Goal: Use online tool/utility: Utilize a website feature to perform a specific function

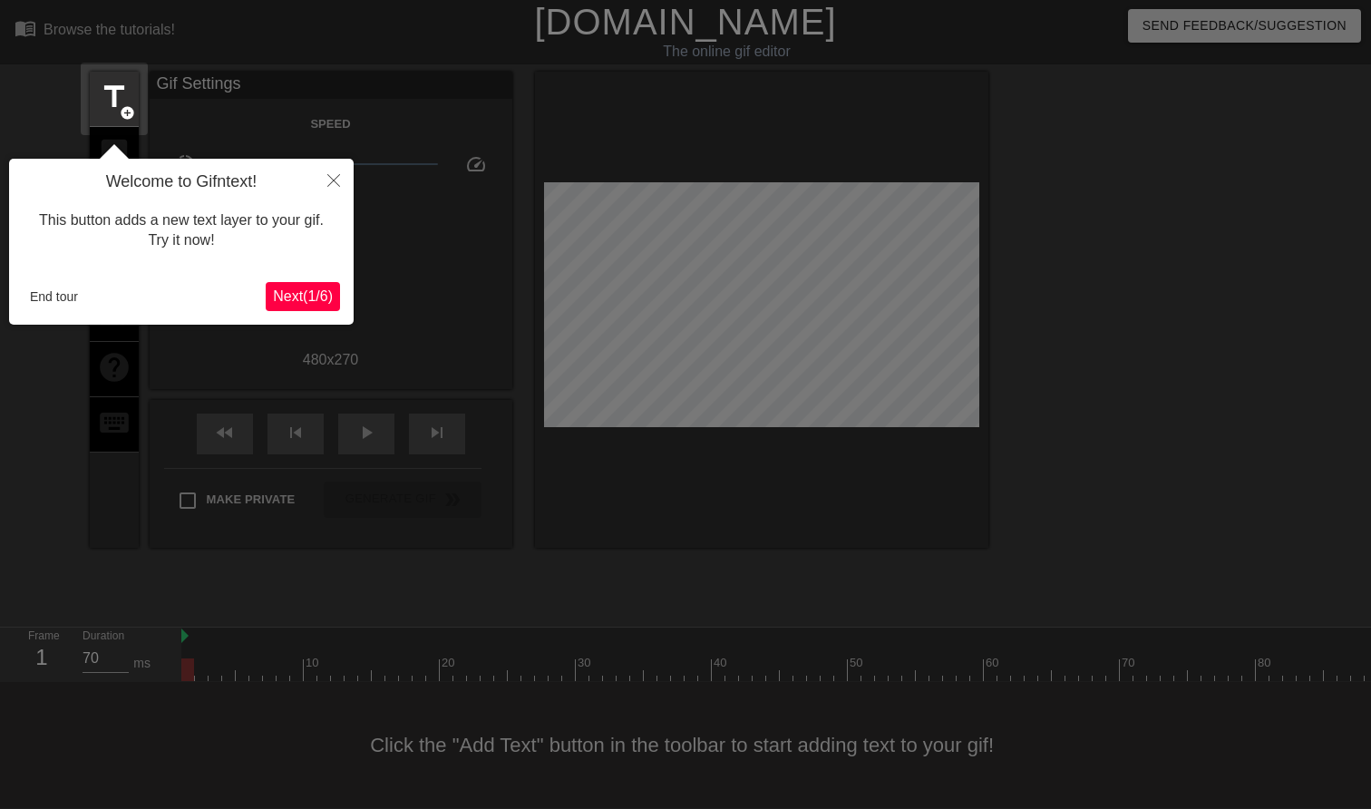
click at [333, 180] on icon "Close" at bounding box center [333, 180] width 13 height 13
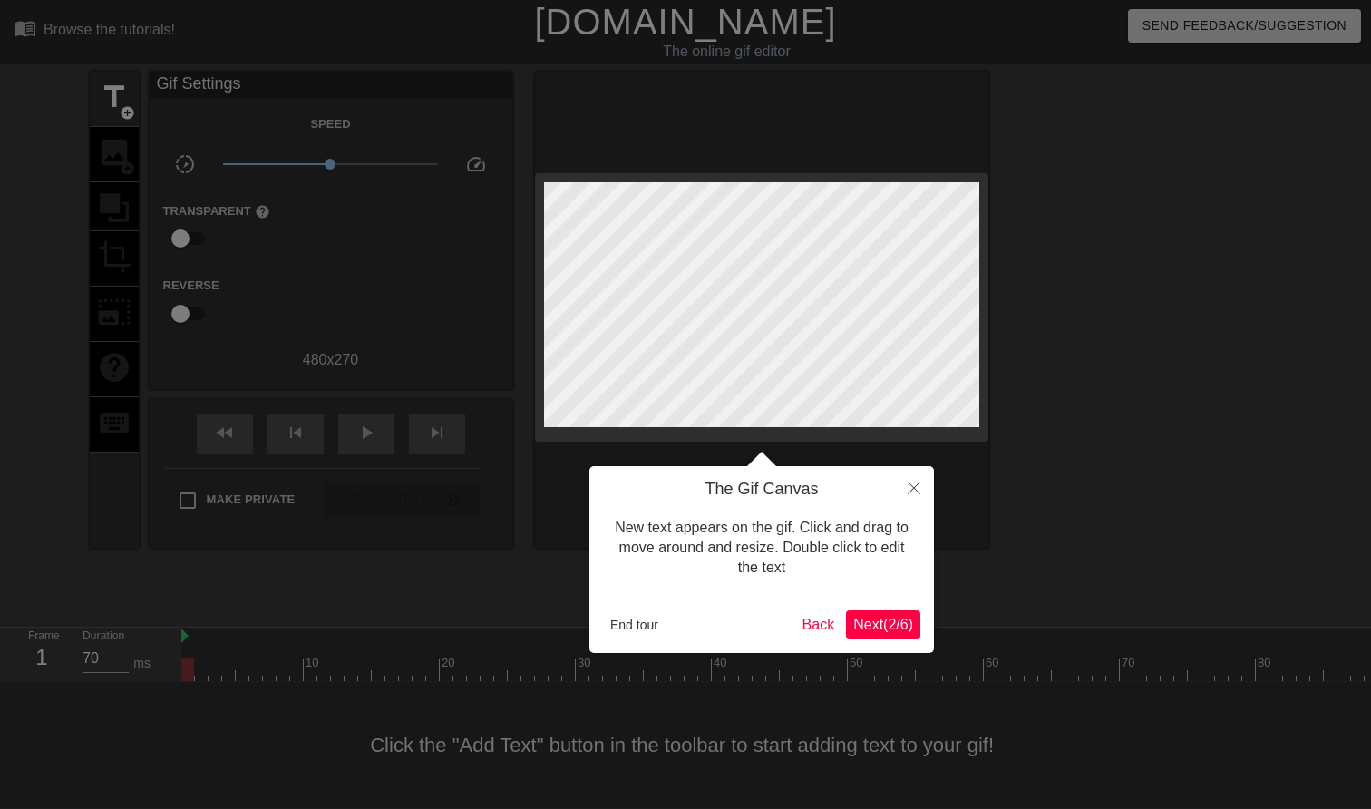
click at [898, 484] on button "Close" at bounding box center [914, 487] width 40 height 42
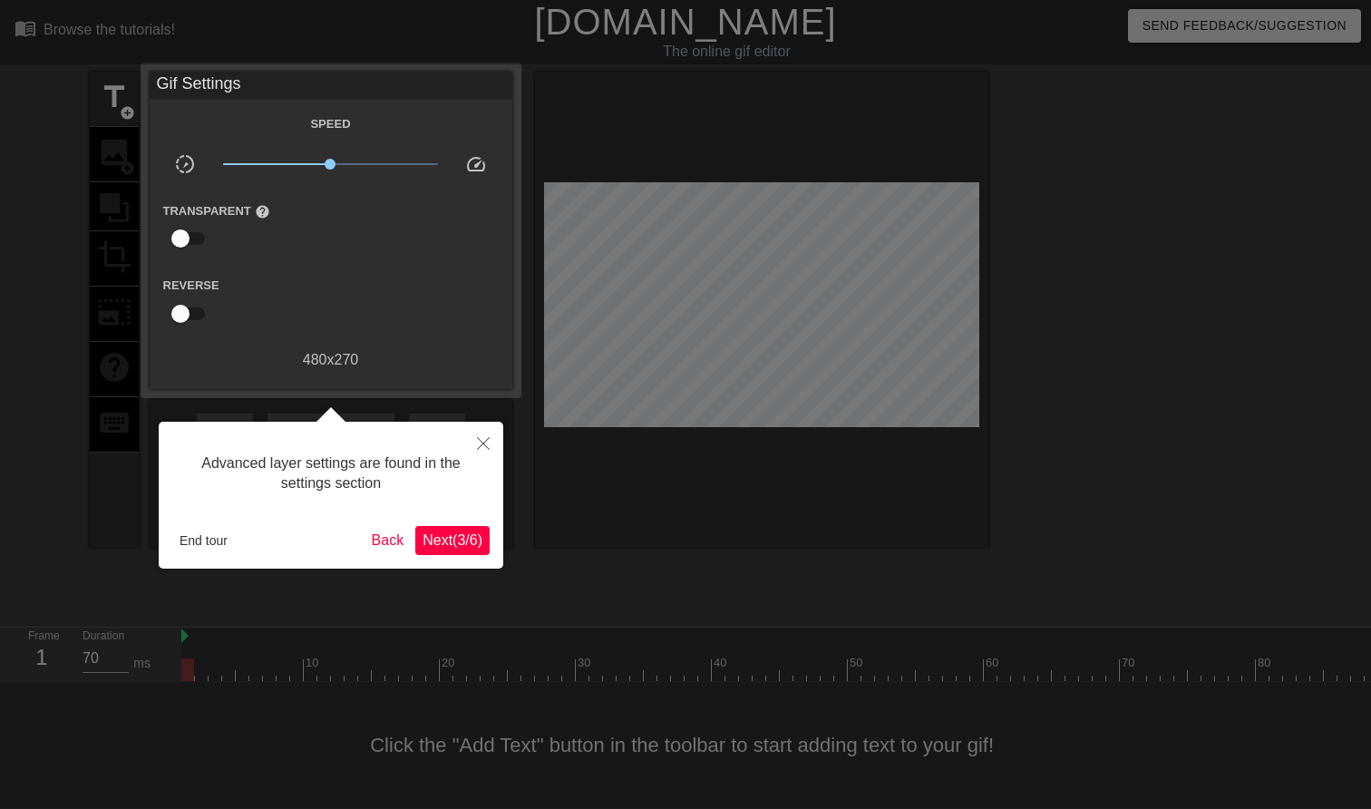
click at [489, 446] on icon "Close" at bounding box center [483, 443] width 13 height 13
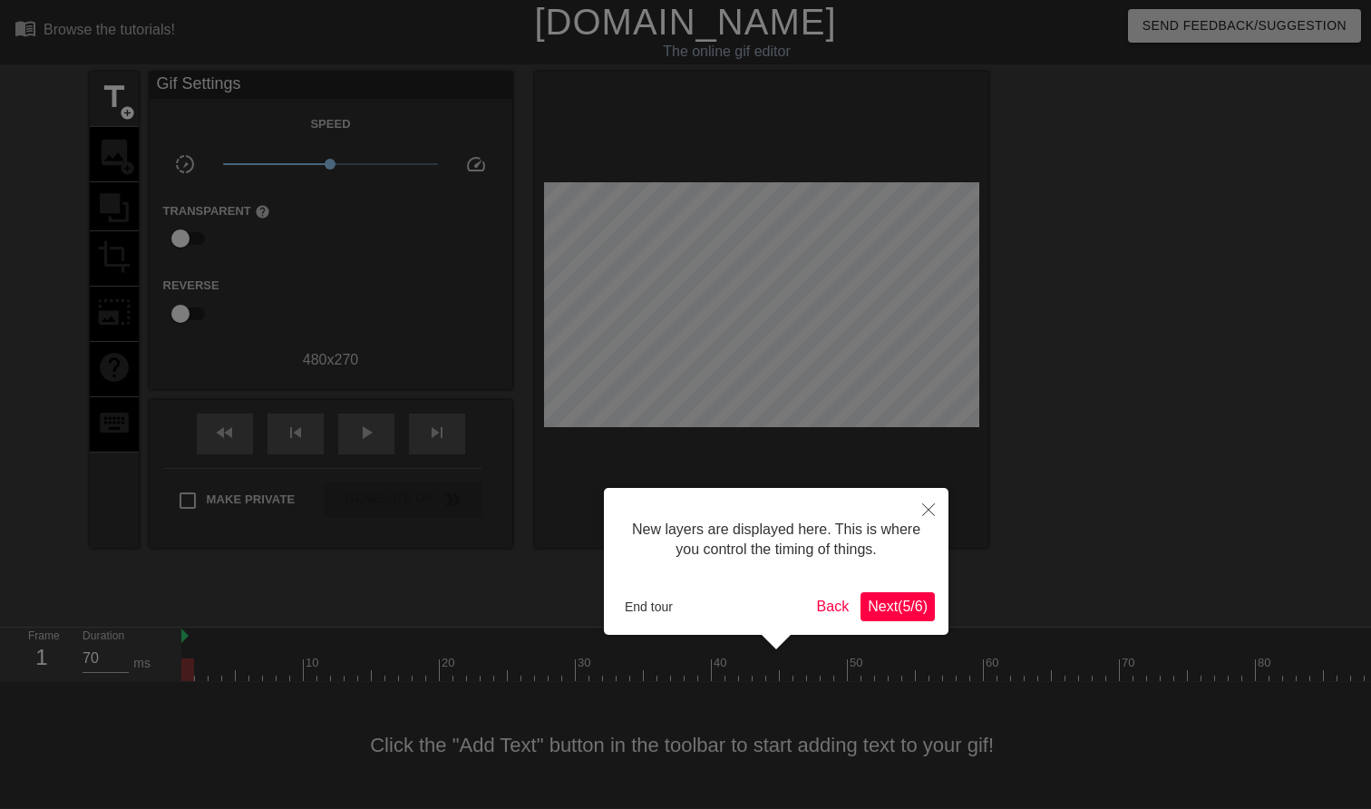
scroll to position [15, 0]
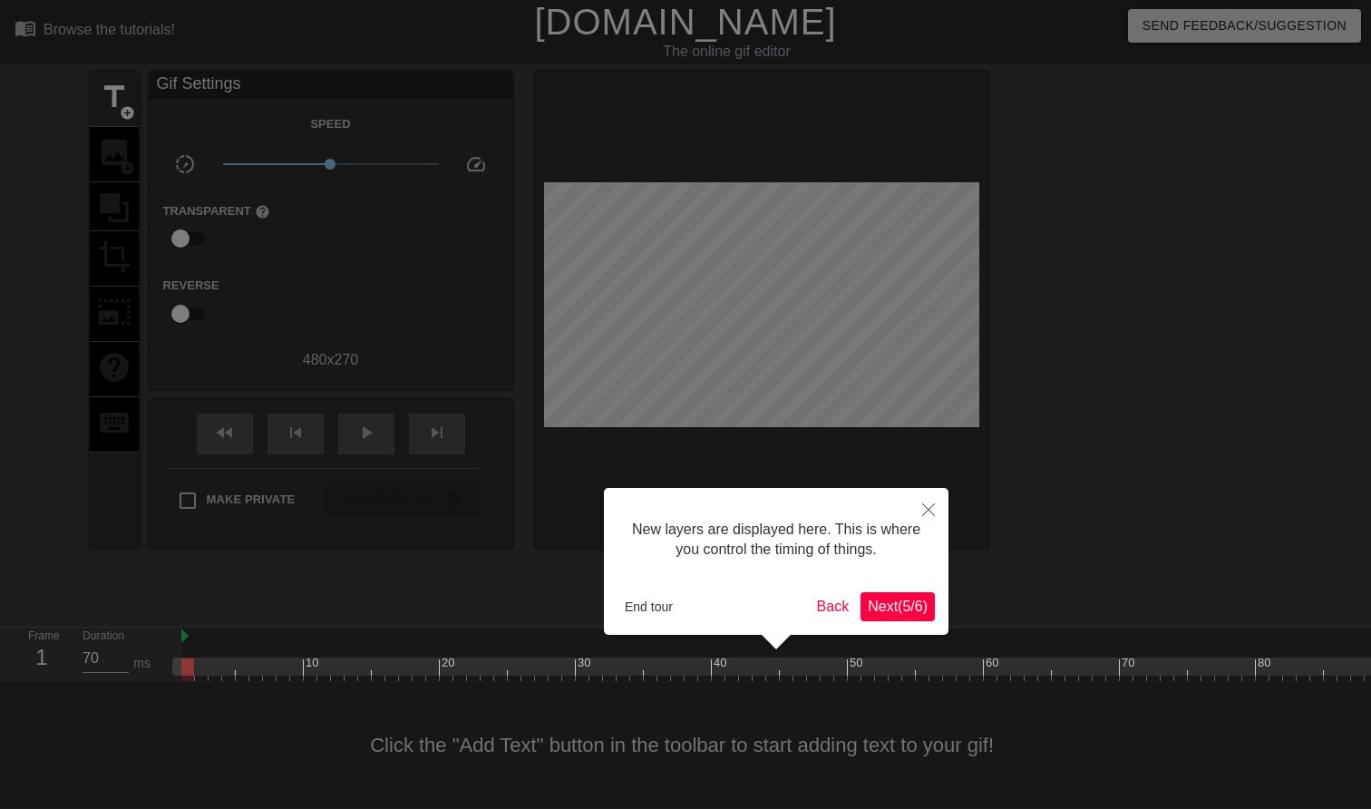
click at [937, 507] on button "Close" at bounding box center [928, 509] width 40 height 42
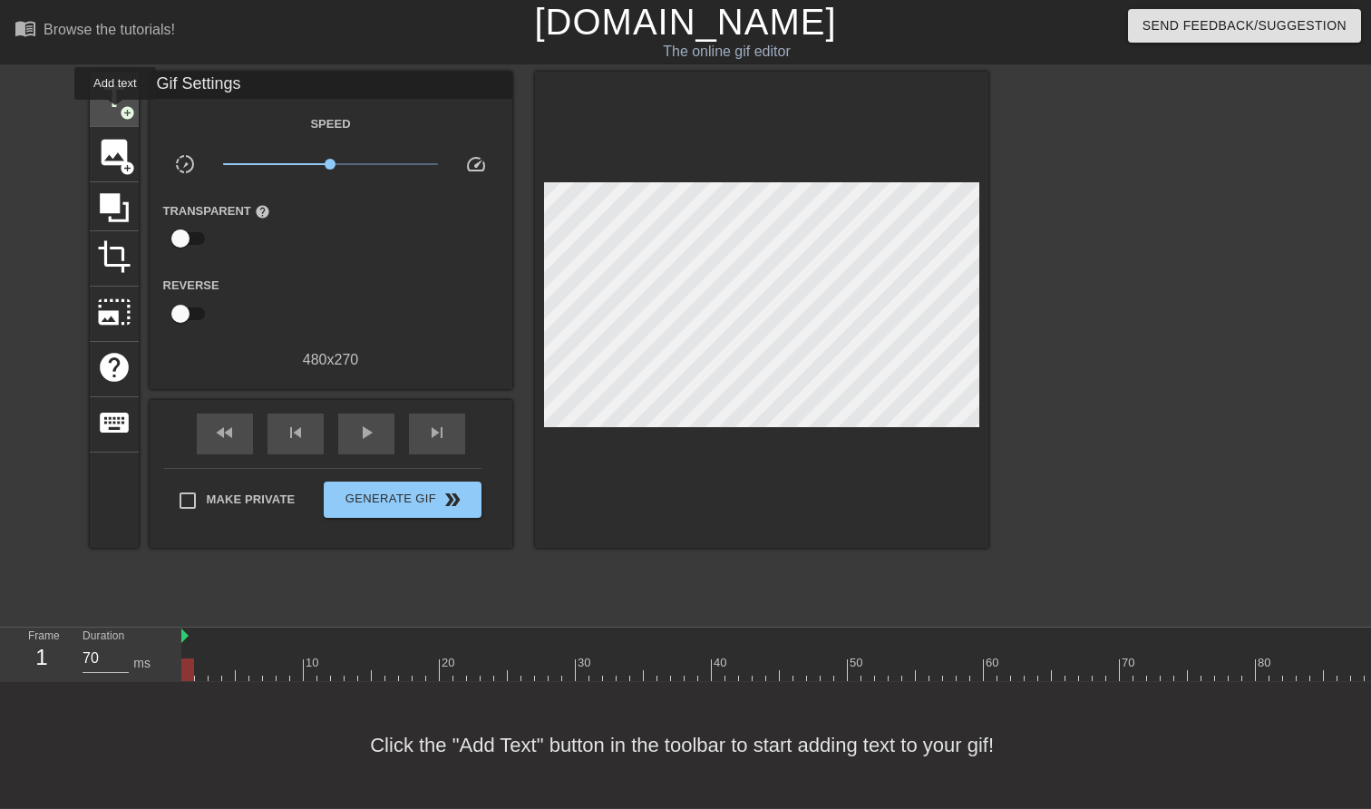
click at [116, 112] on span "title" at bounding box center [114, 97] width 34 height 34
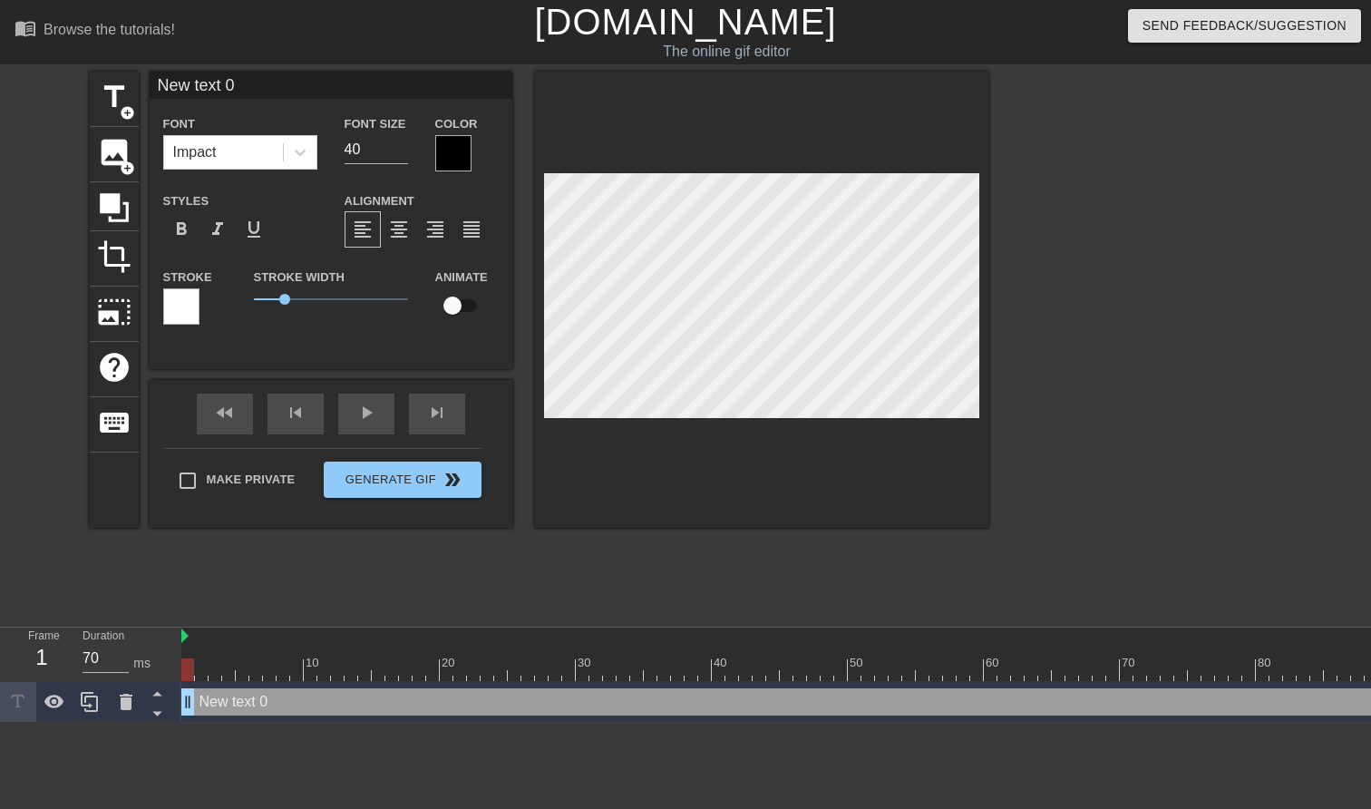
scroll to position [0, 3]
type input "New text"
type textarea "New text"
type input "New text"
type textarea "New text"
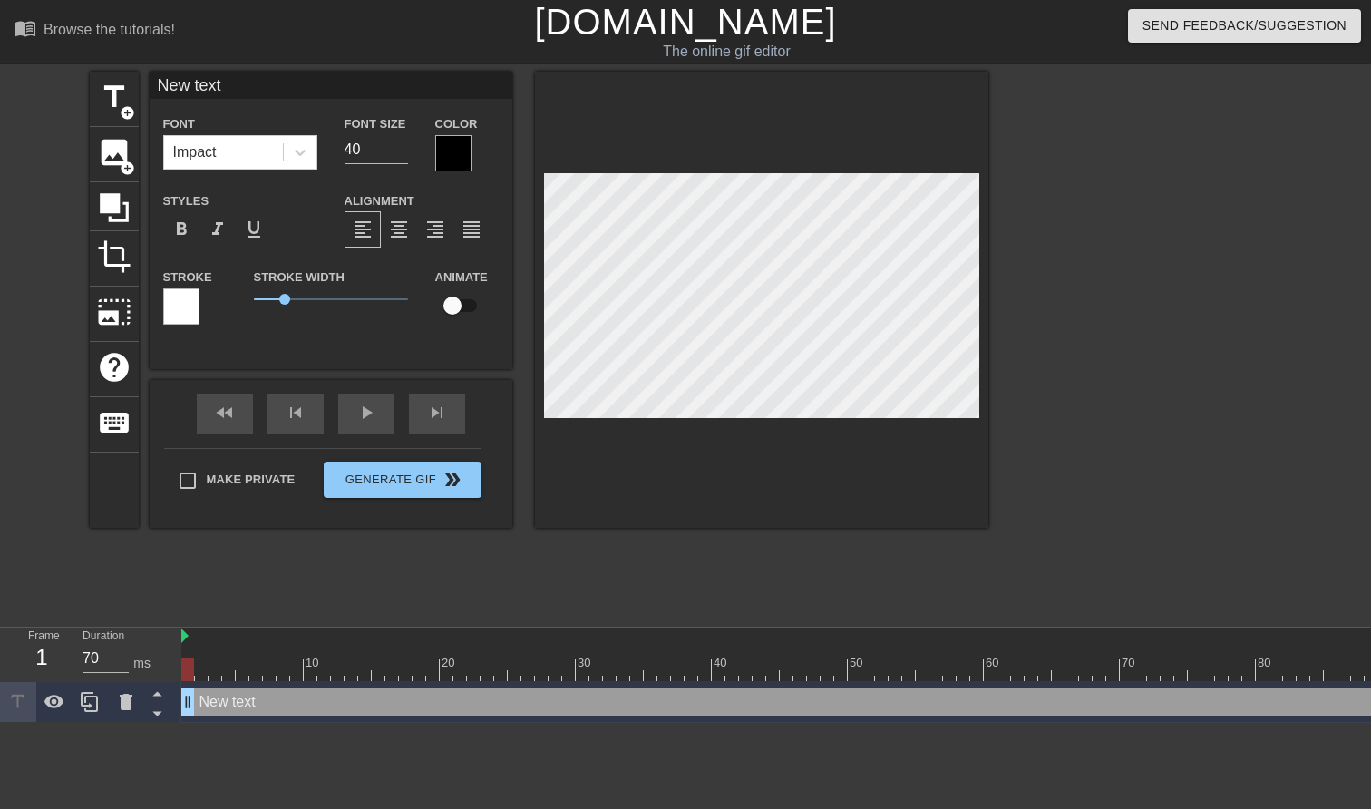
type input "New tex"
type textarea "New tex"
type input "New te"
type textarea "New te"
type input "New t"
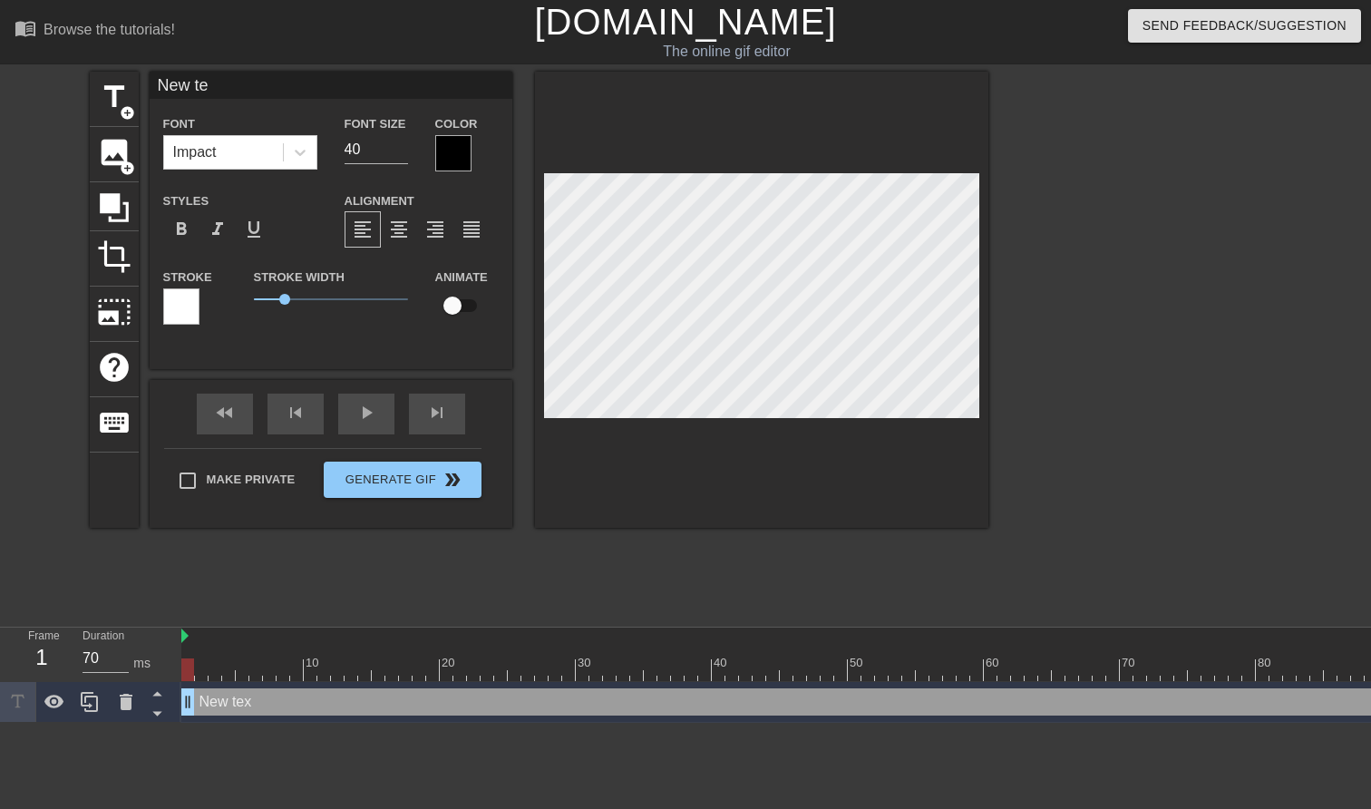
type textarea "New t"
type input "New"
type textarea "New"
type input "New"
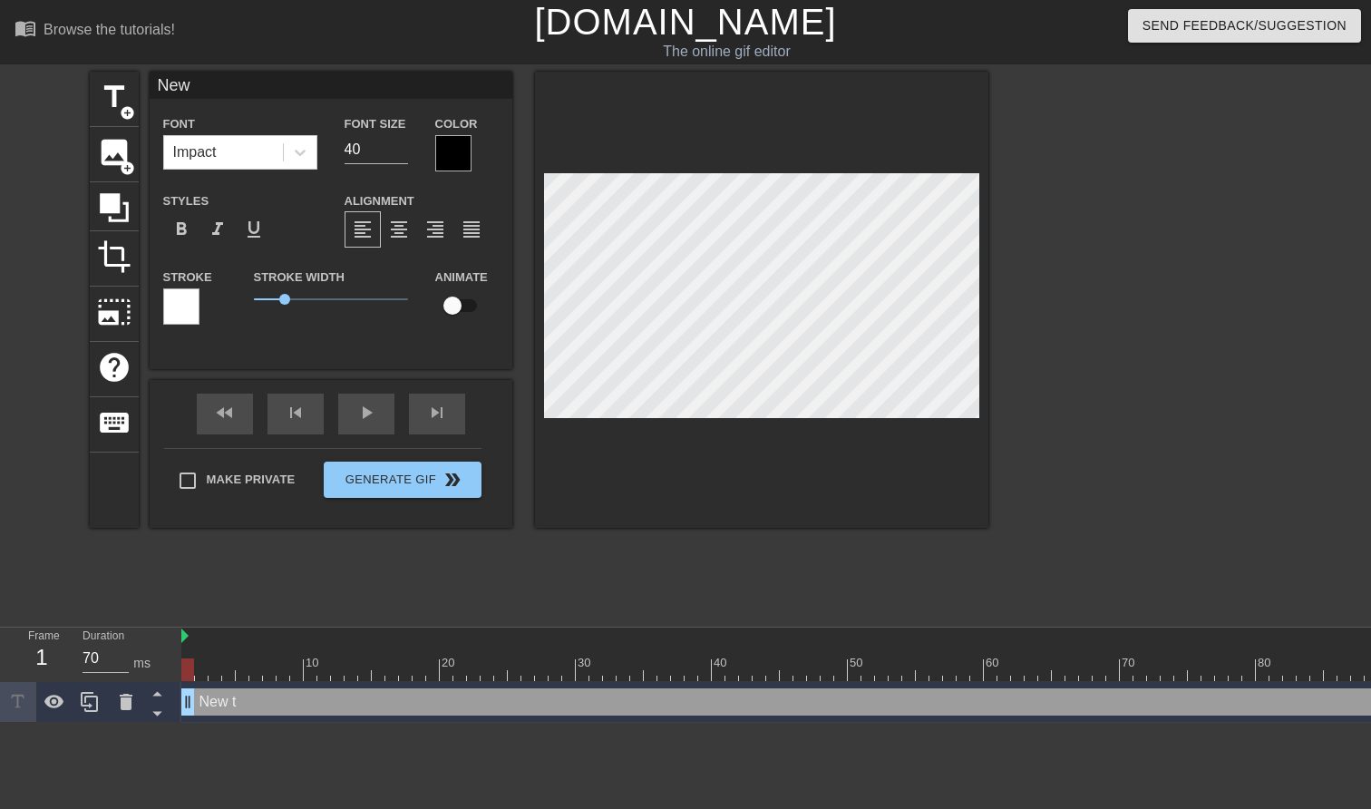
type textarea "New"
type input "Ne"
type textarea "Ne"
type input "N"
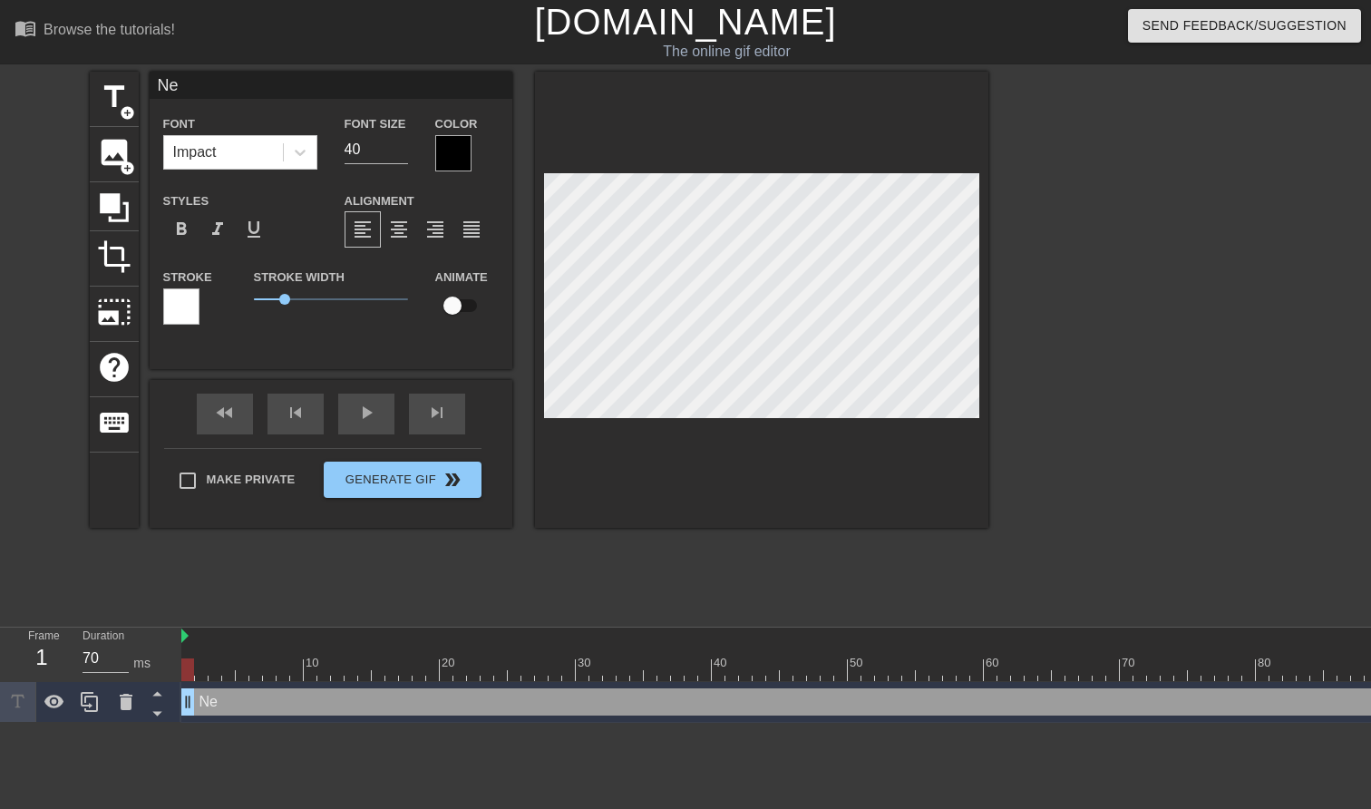
type textarea "N"
type input "I"
type textarea "I"
type input "I"
type textarea "I"
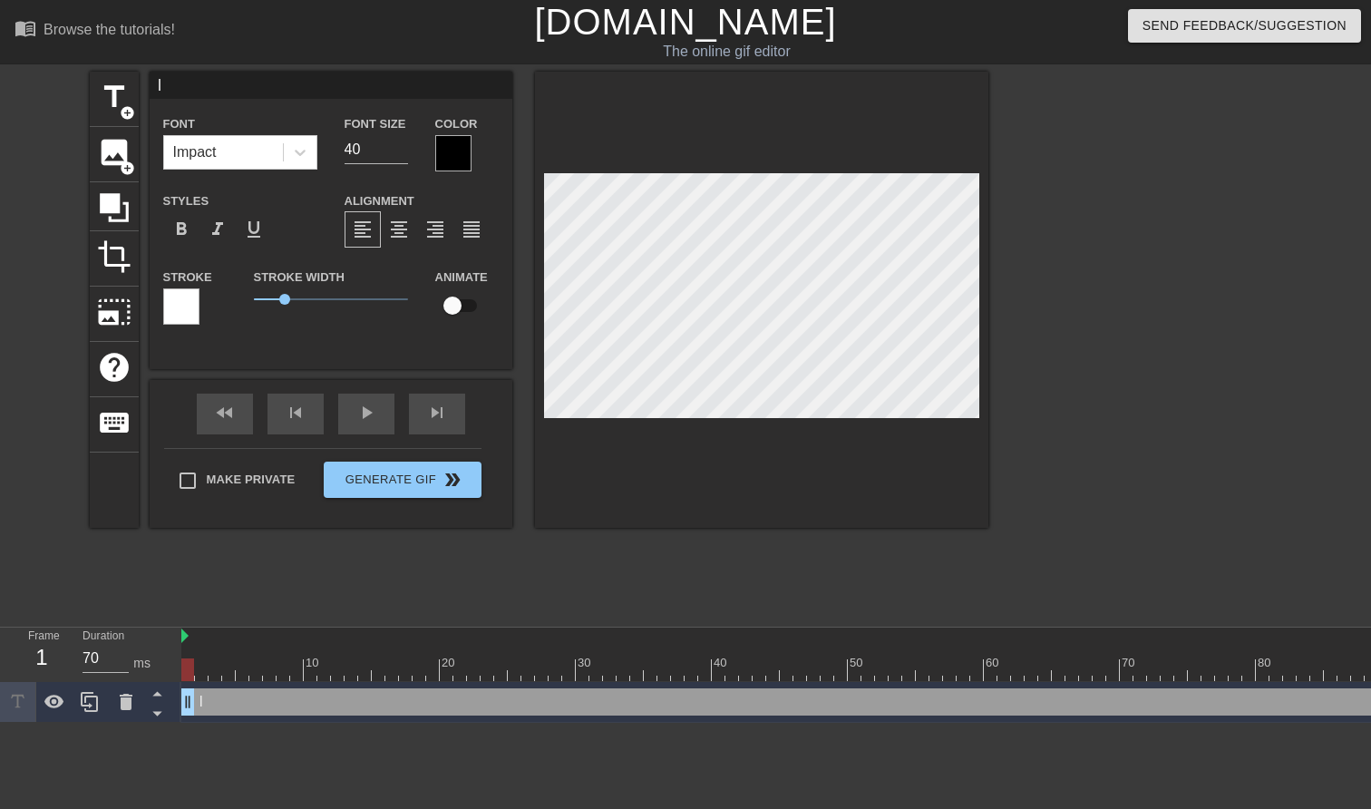
type input "I a"
type textarea "I a"
type input "I am"
type textarea "I am"
type input "I am"
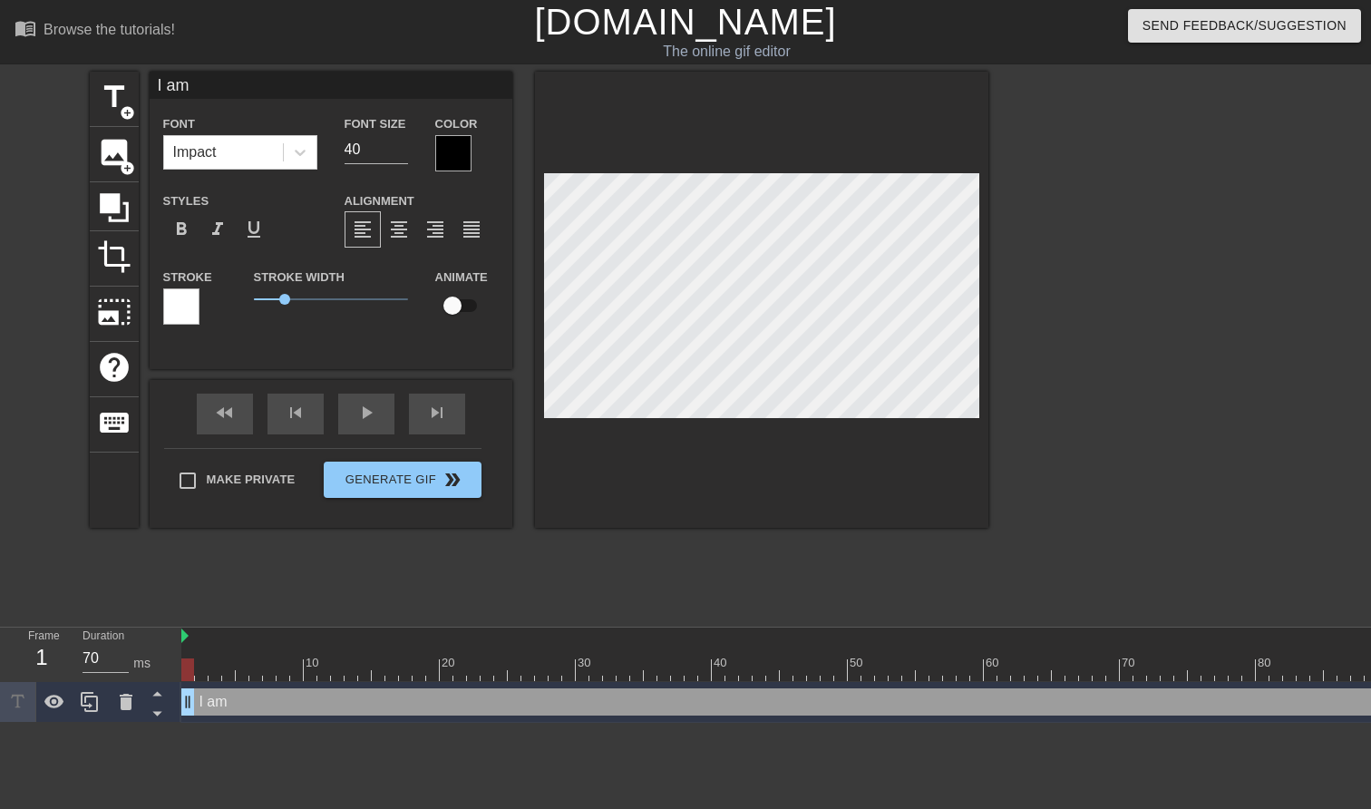
type textarea "I am"
type input "I am D"
type textarea "I am D"
type input "I am Da"
type textarea "I am Da"
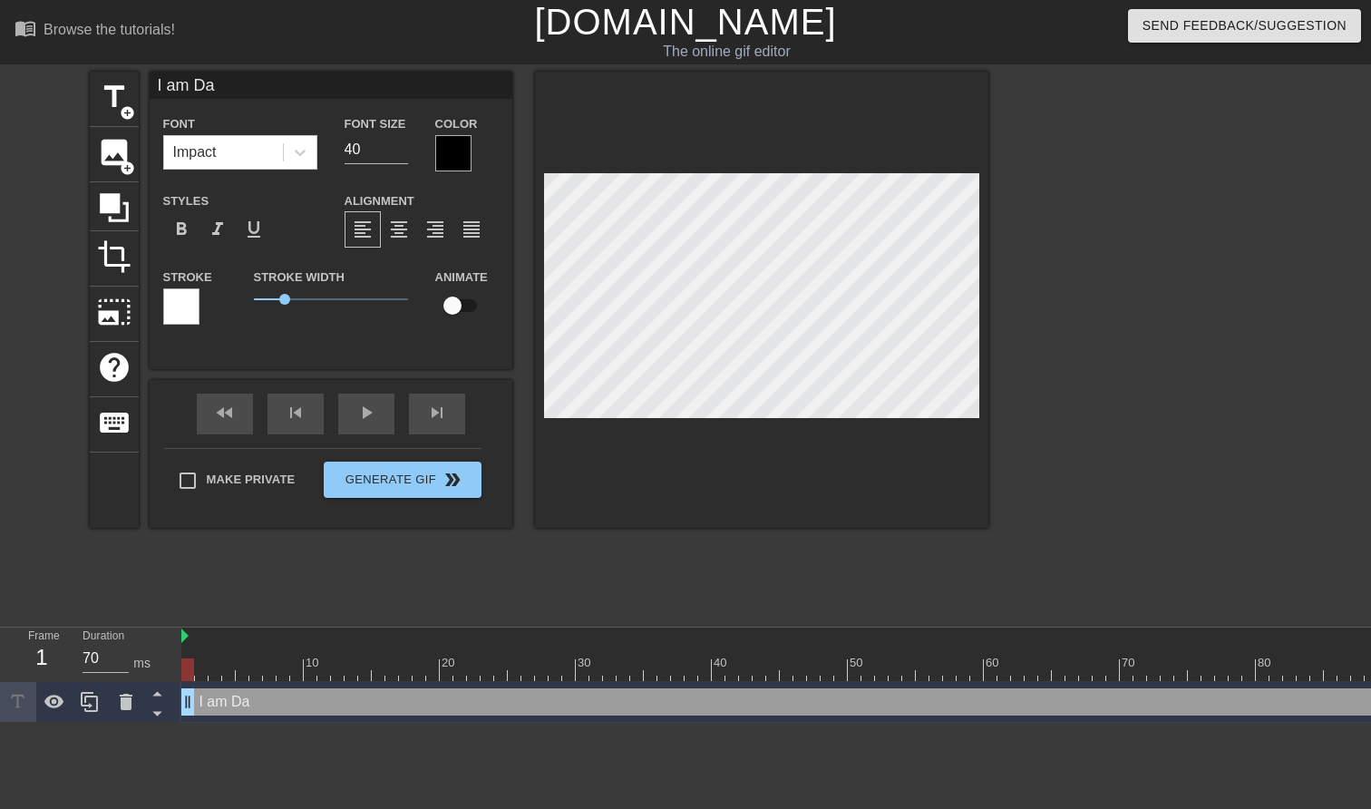
type input "I am Dat"
type textarea "I am Dat"
type input "I am Data"
type textarea "I am Data"
type input "I am Data"
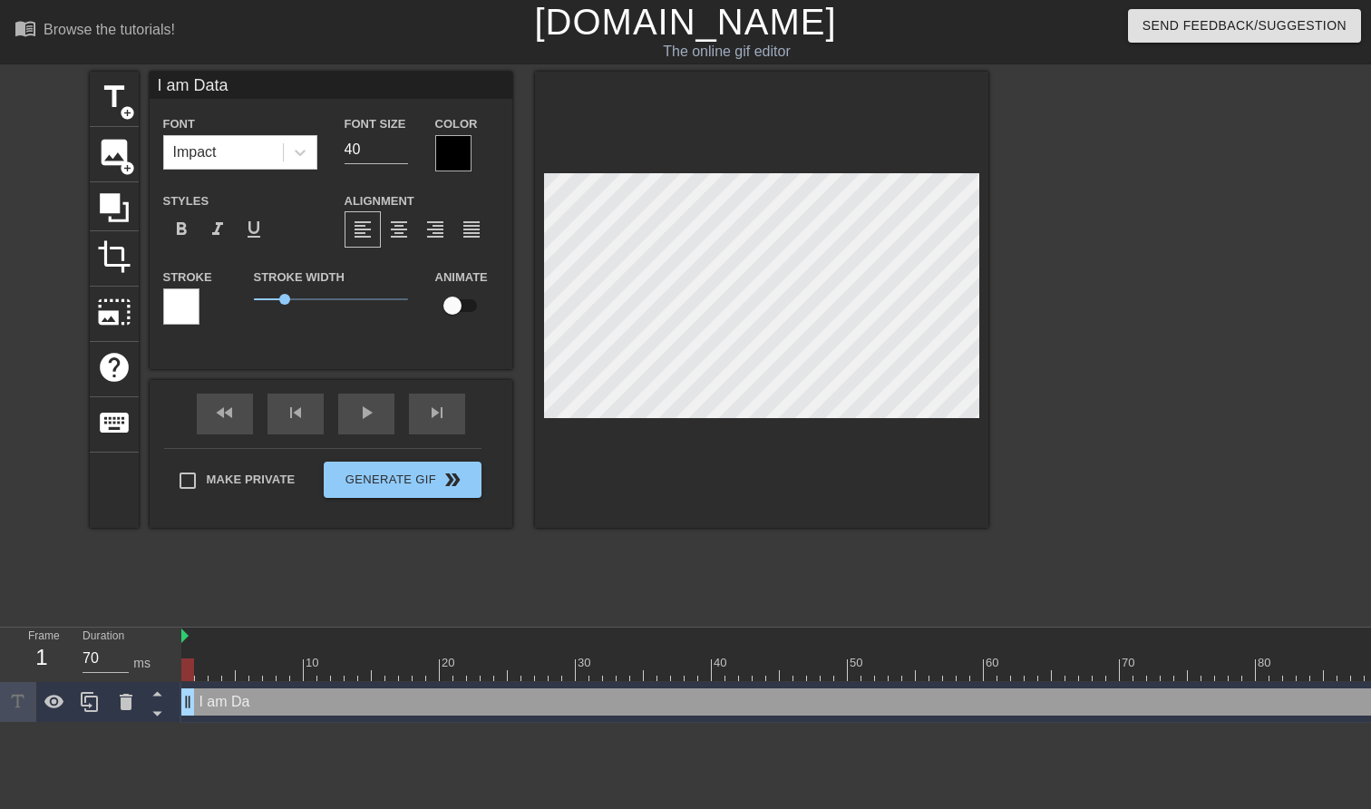
type textarea "I am Data"
type input "I am Data M"
type textarea "I am Data M"
type input "I am Data Mc"
type textarea "I am Data Mc"
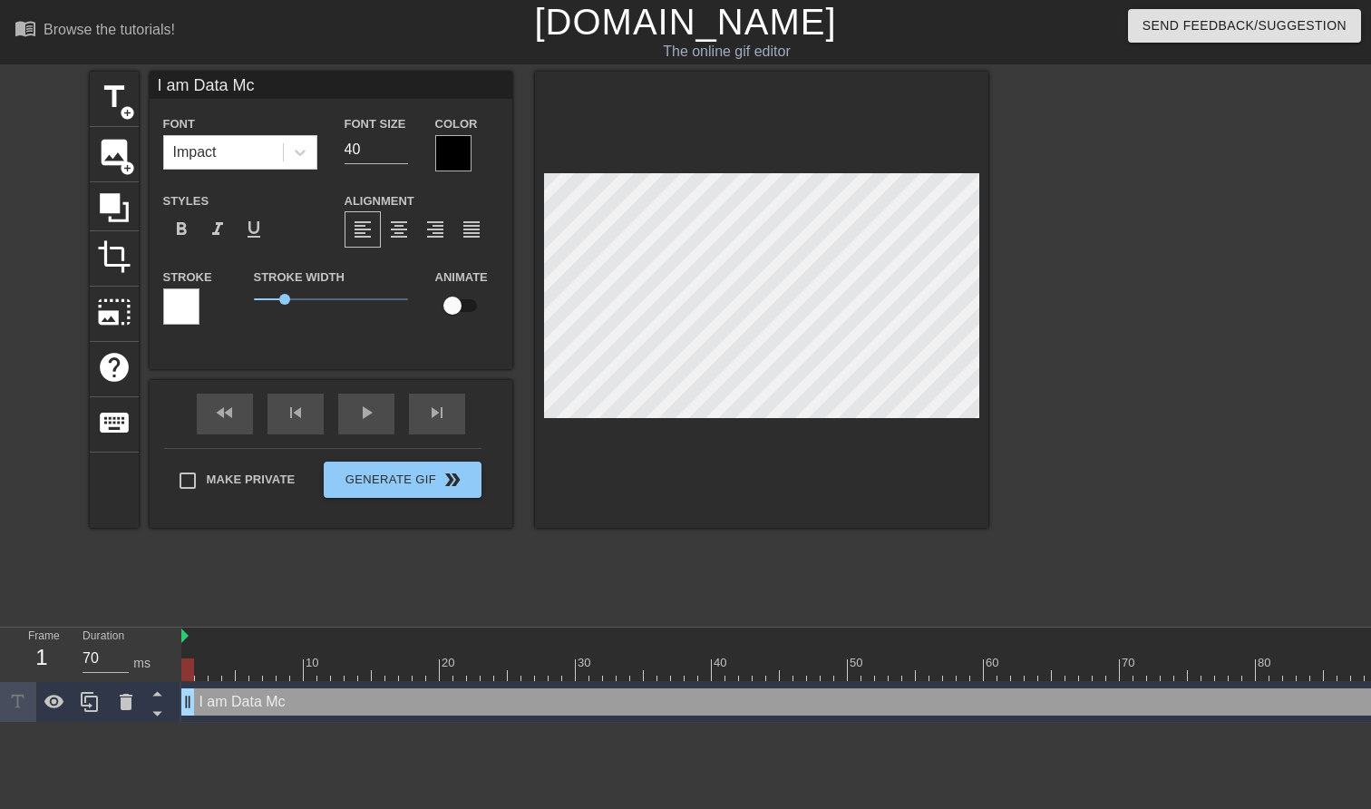
scroll to position [0, 5]
type input "I am Data McD"
type textarea "I am Data McD"
type input "I am Data McDa"
type textarea "I am Data McDa"
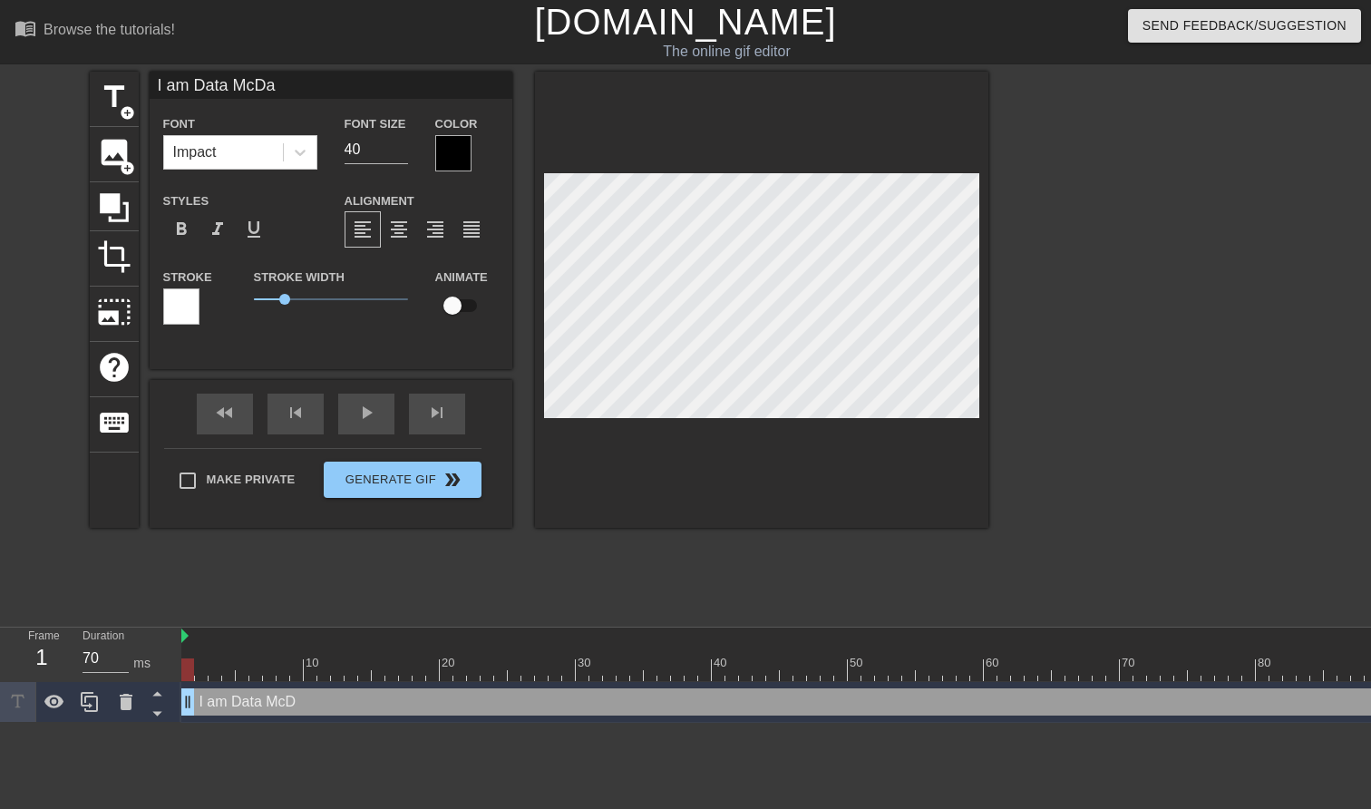
type input "I am Data McDat"
type textarea "I am Data McDat"
type input "I am Data McData"
type textarea "I am Data McData"
type input "I am Data McDataf"
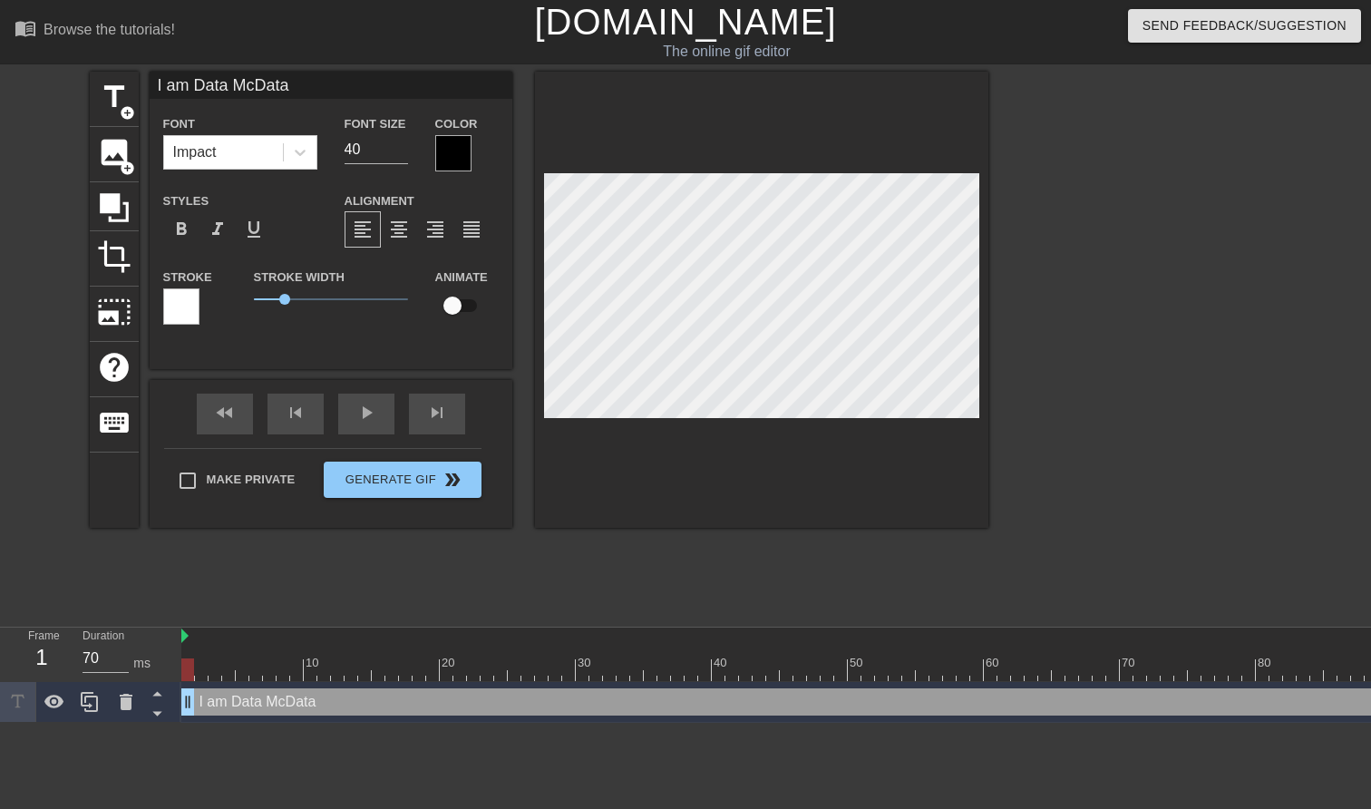
type textarea "I am Data McDataf"
type input "I am Data McDatafa"
type textarea "I am Data McDatafa"
type input "I am Data McDatafac"
type textarea "I am Data McDatafac"
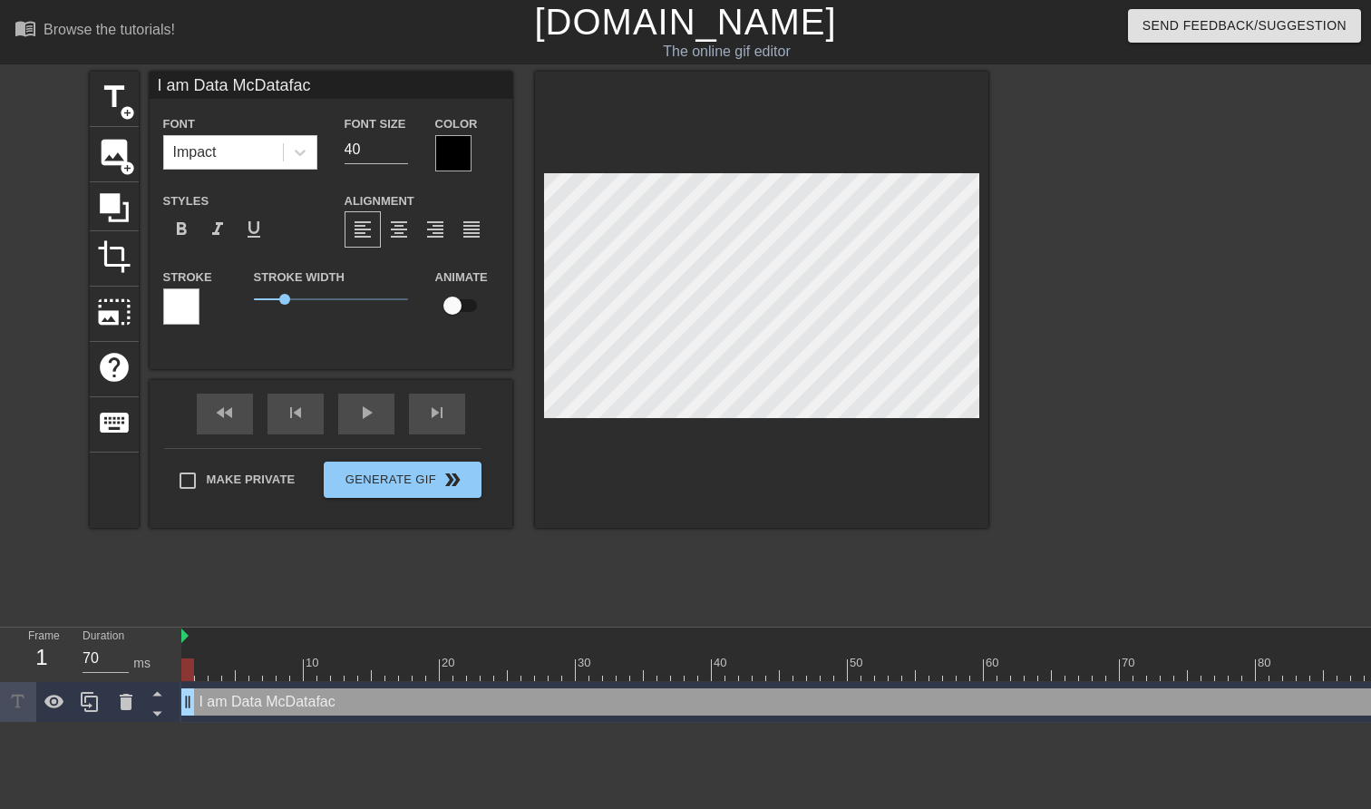
scroll to position [0, 8]
type input "I am Data McDataface"
type textarea "I am Data McDataface"
click at [447, 148] on div at bounding box center [453, 153] width 36 height 36
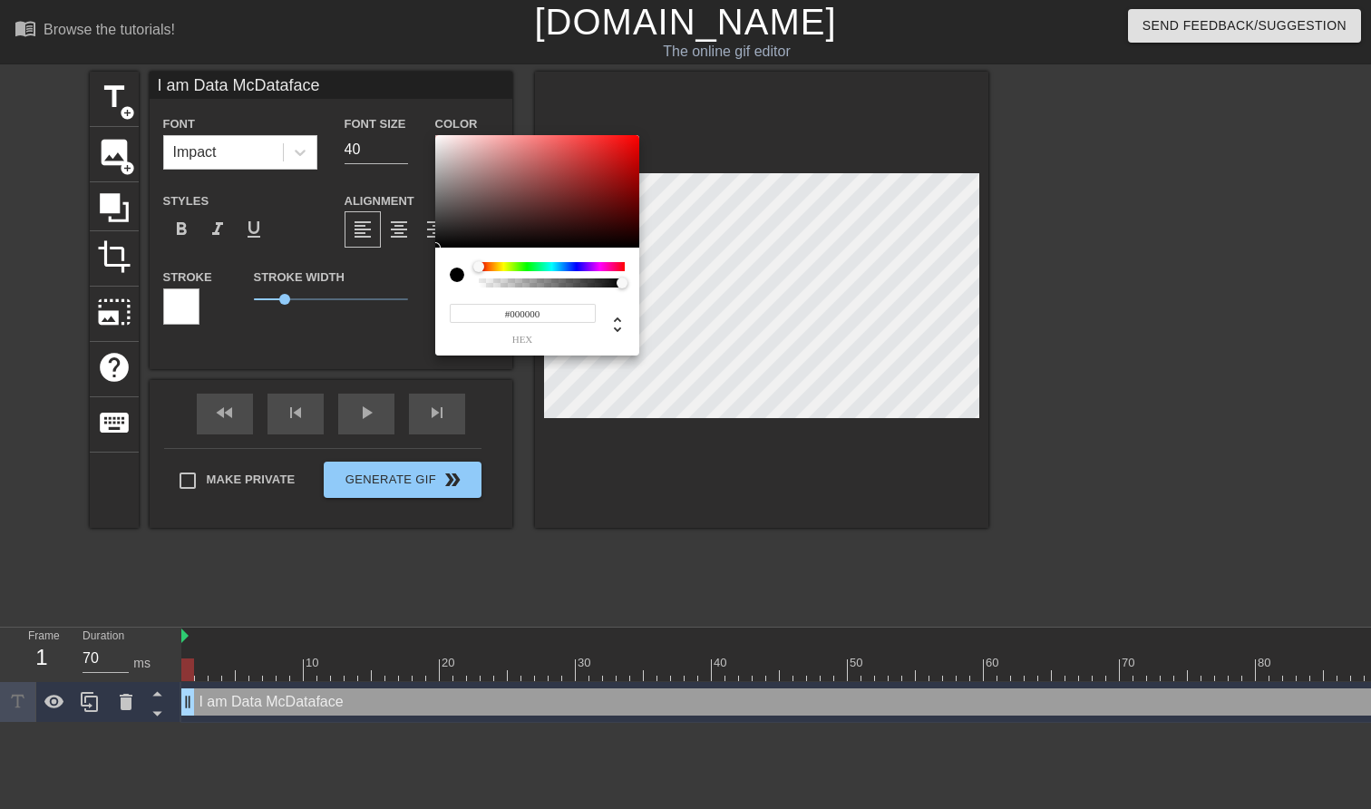
click at [459, 277] on div at bounding box center [457, 274] width 15 height 15
drag, startPoint x: 477, startPoint y: 267, endPoint x: 828, endPoint y: 263, distance: 350.9
click at [829, 264] on div "#000000 hex" at bounding box center [685, 404] width 1371 height 809
drag, startPoint x: 623, startPoint y: 266, endPoint x: 429, endPoint y: 264, distance: 194.0
click at [429, 264] on div "#000000 hex" at bounding box center [685, 404] width 1371 height 809
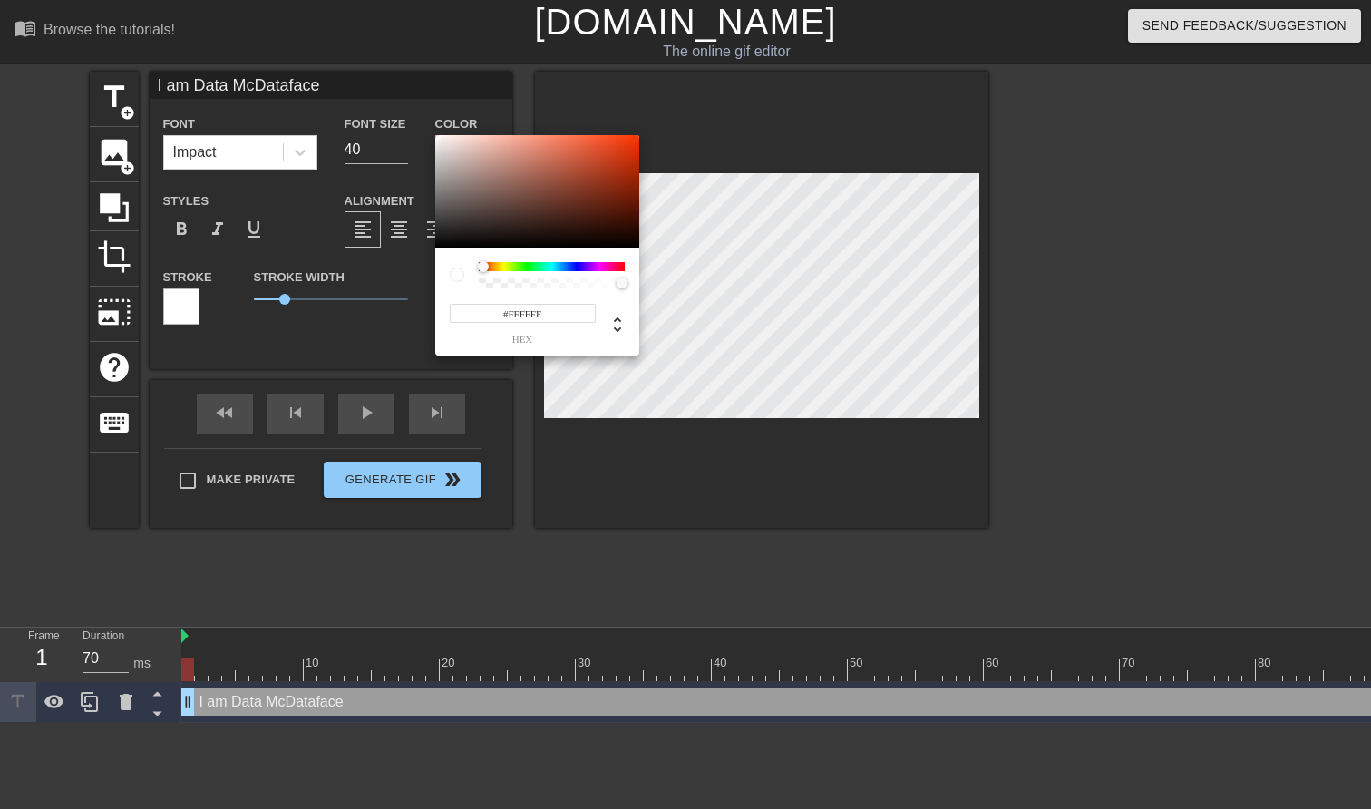
drag, startPoint x: 463, startPoint y: 219, endPoint x: 408, endPoint y: 87, distance: 143.4
click at [408, 87] on div "#FFFFFF hex" at bounding box center [685, 404] width 1371 height 809
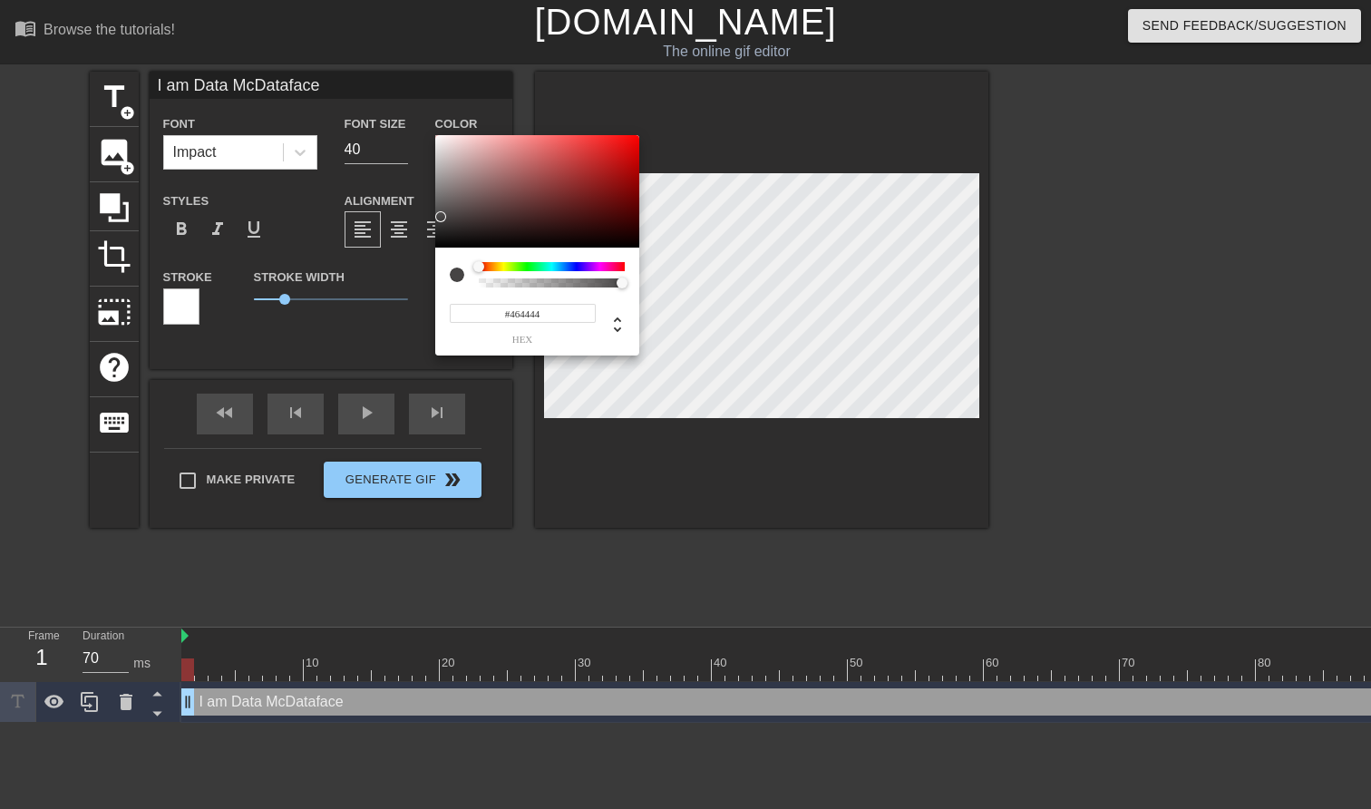
type input "#414040"
drag, startPoint x: 440, startPoint y: 174, endPoint x: 438, endPoint y: 218, distance: 44.5
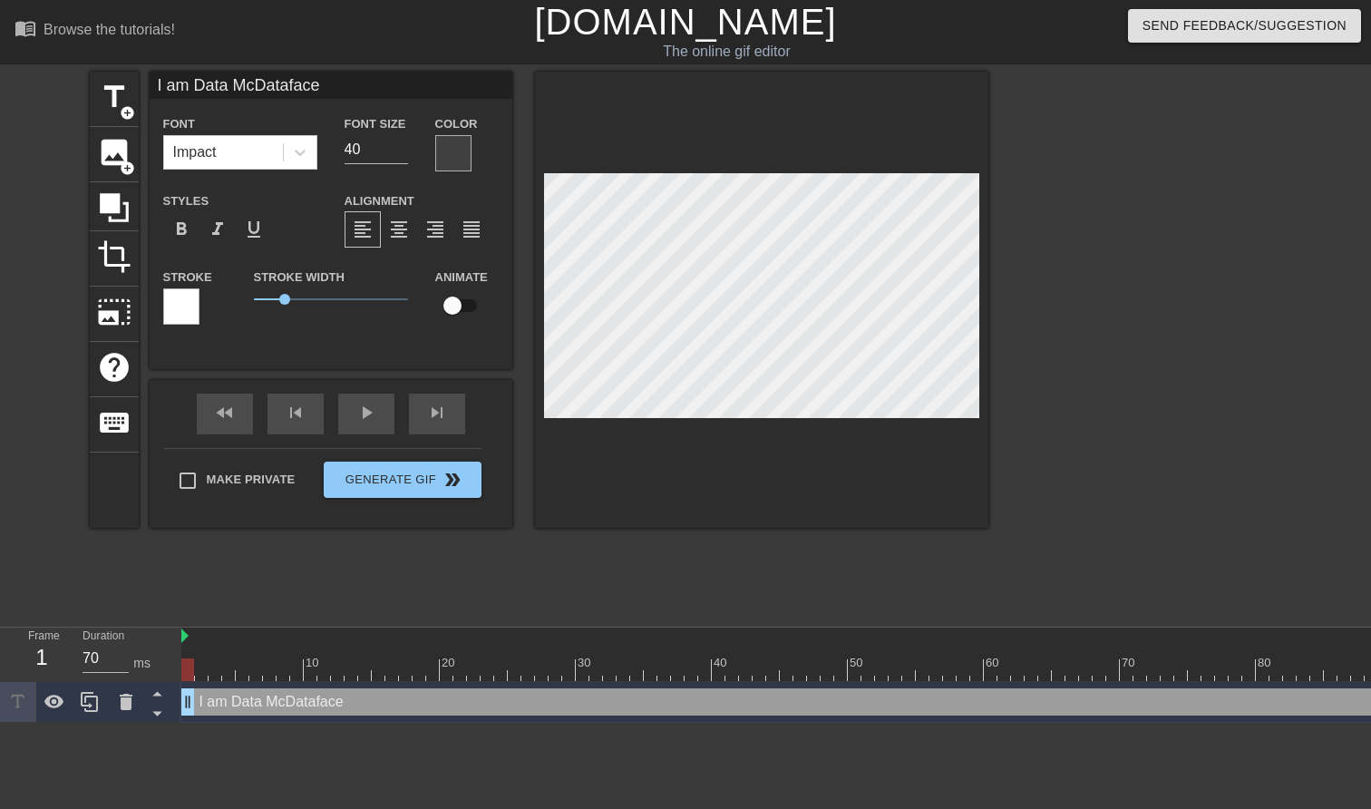
click at [800, 537] on div "title add_circle image add_circle crop photo_size_select_large help keyboard I …" at bounding box center [539, 344] width 898 height 544
click at [186, 309] on div at bounding box center [181, 306] width 36 height 36
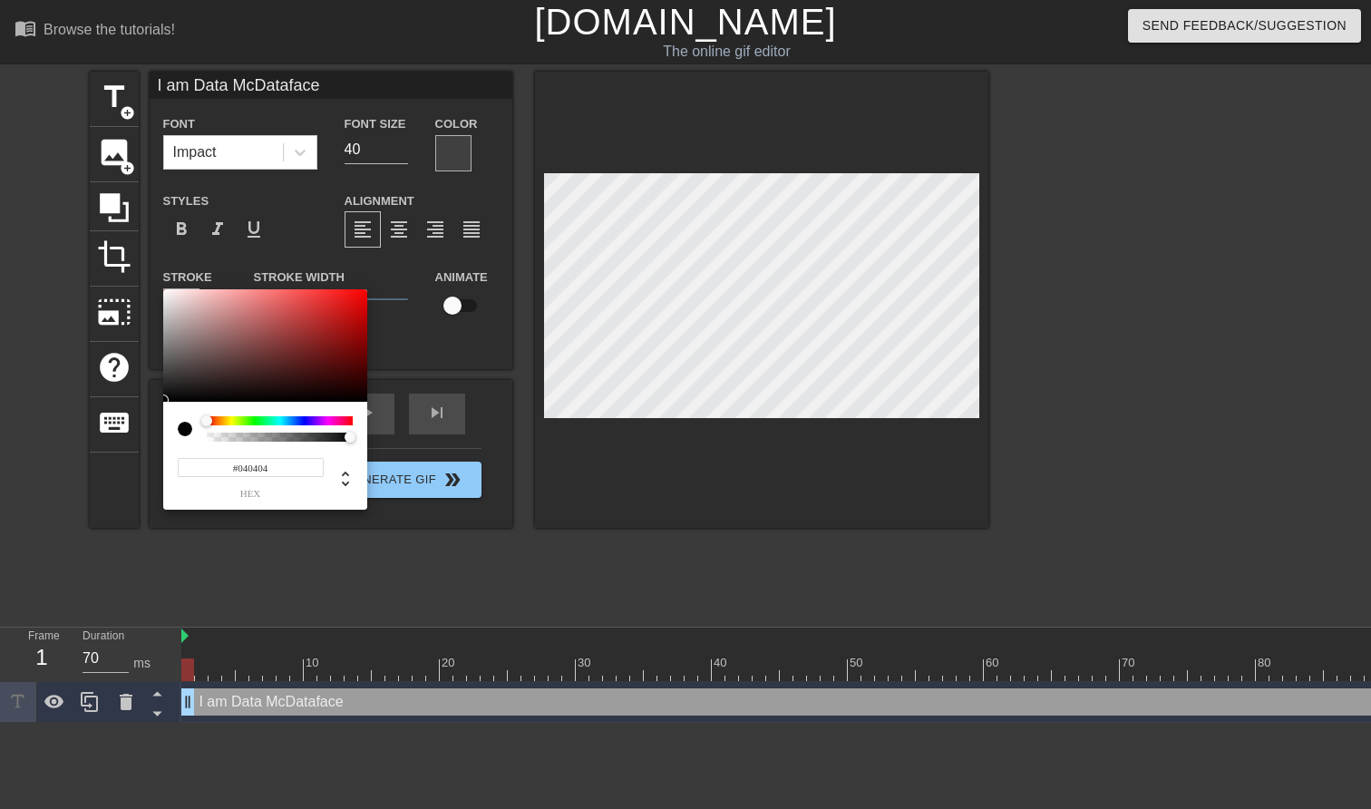
type input "#000000"
drag, startPoint x: 179, startPoint y: 323, endPoint x: 140, endPoint y: 445, distance: 128.4
click at [140, 445] on div "#000000 hex" at bounding box center [685, 404] width 1371 height 809
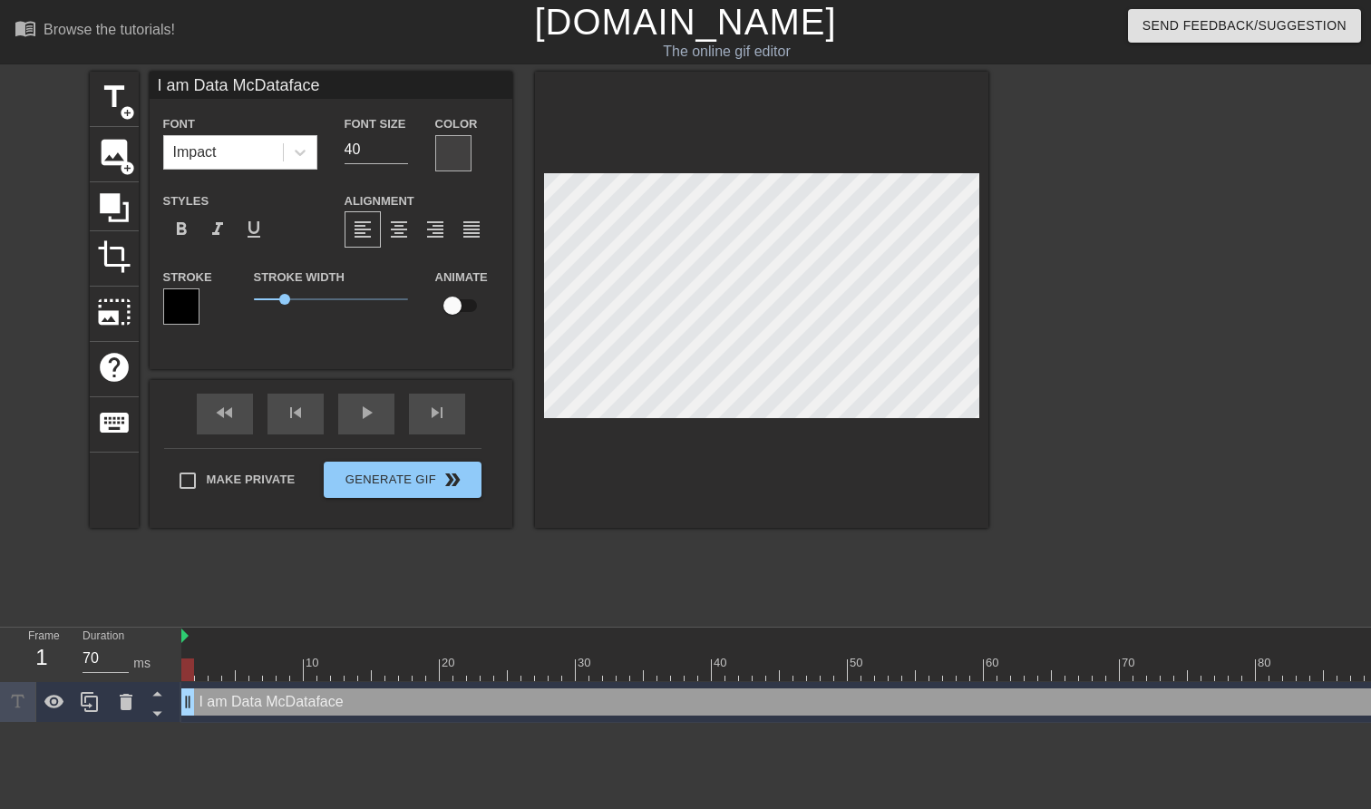
click at [451, 152] on div at bounding box center [453, 153] width 36 height 36
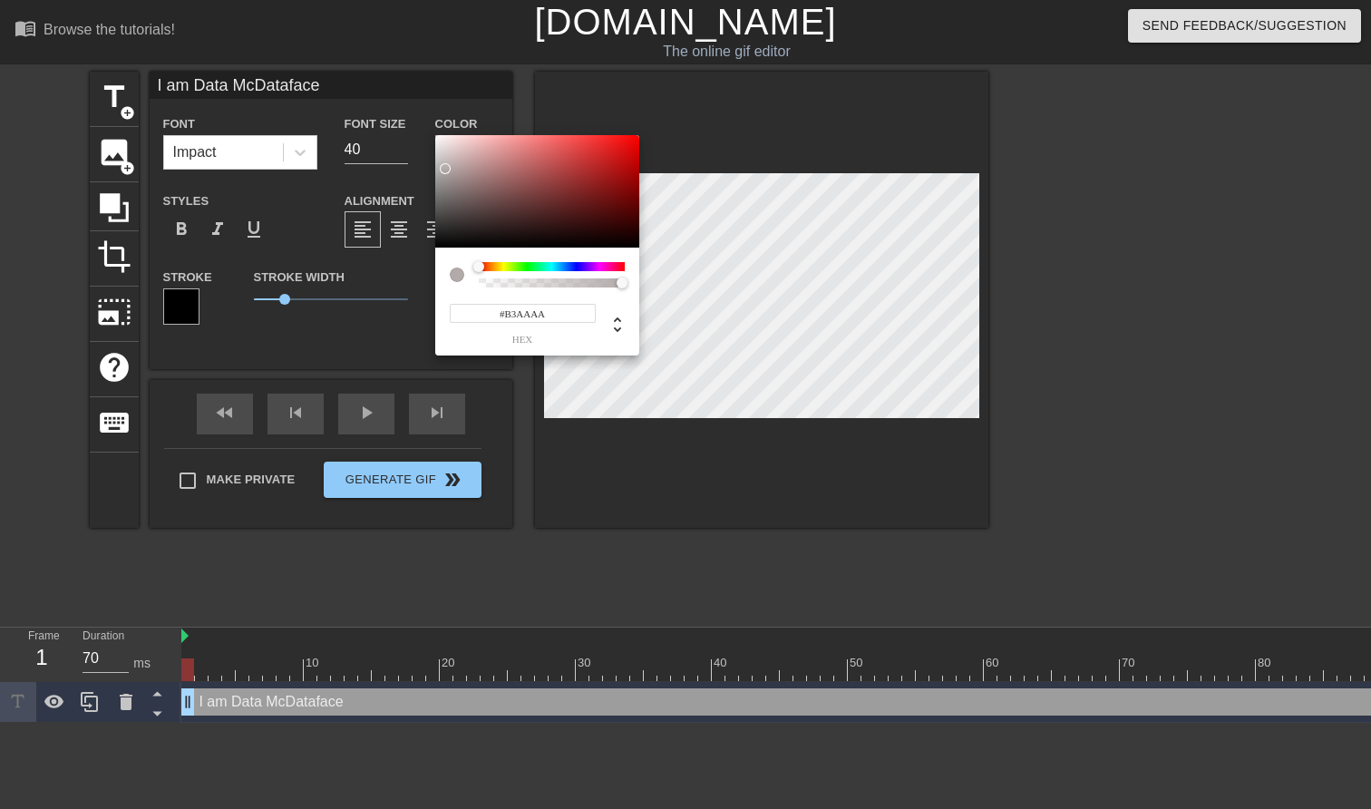
type input "#FFFFFF"
drag, startPoint x: 458, startPoint y: 191, endPoint x: 414, endPoint y: 96, distance: 104.7
click at [414, 96] on div "#FFFFFF hex" at bounding box center [685, 404] width 1371 height 809
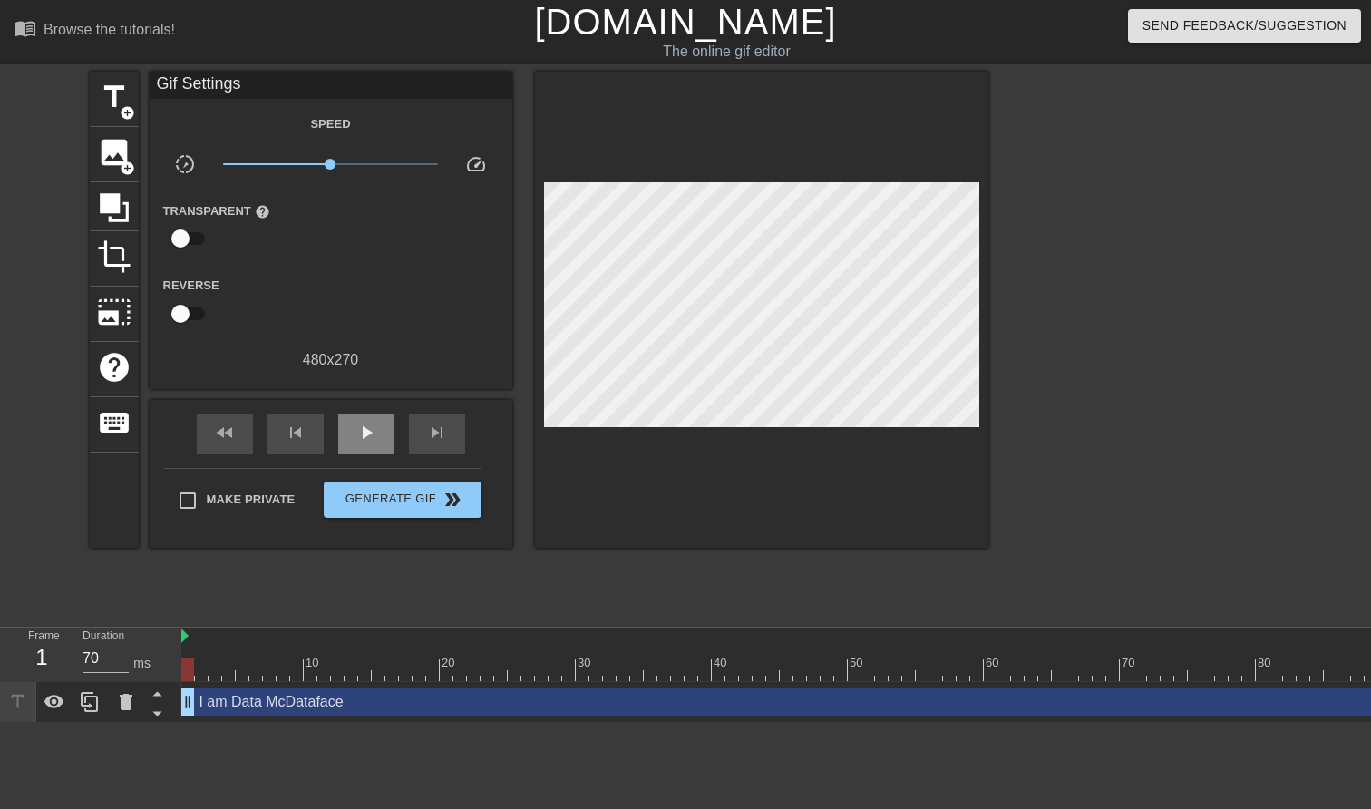
click at [345, 444] on div "play_arrow" at bounding box center [366, 433] width 56 height 41
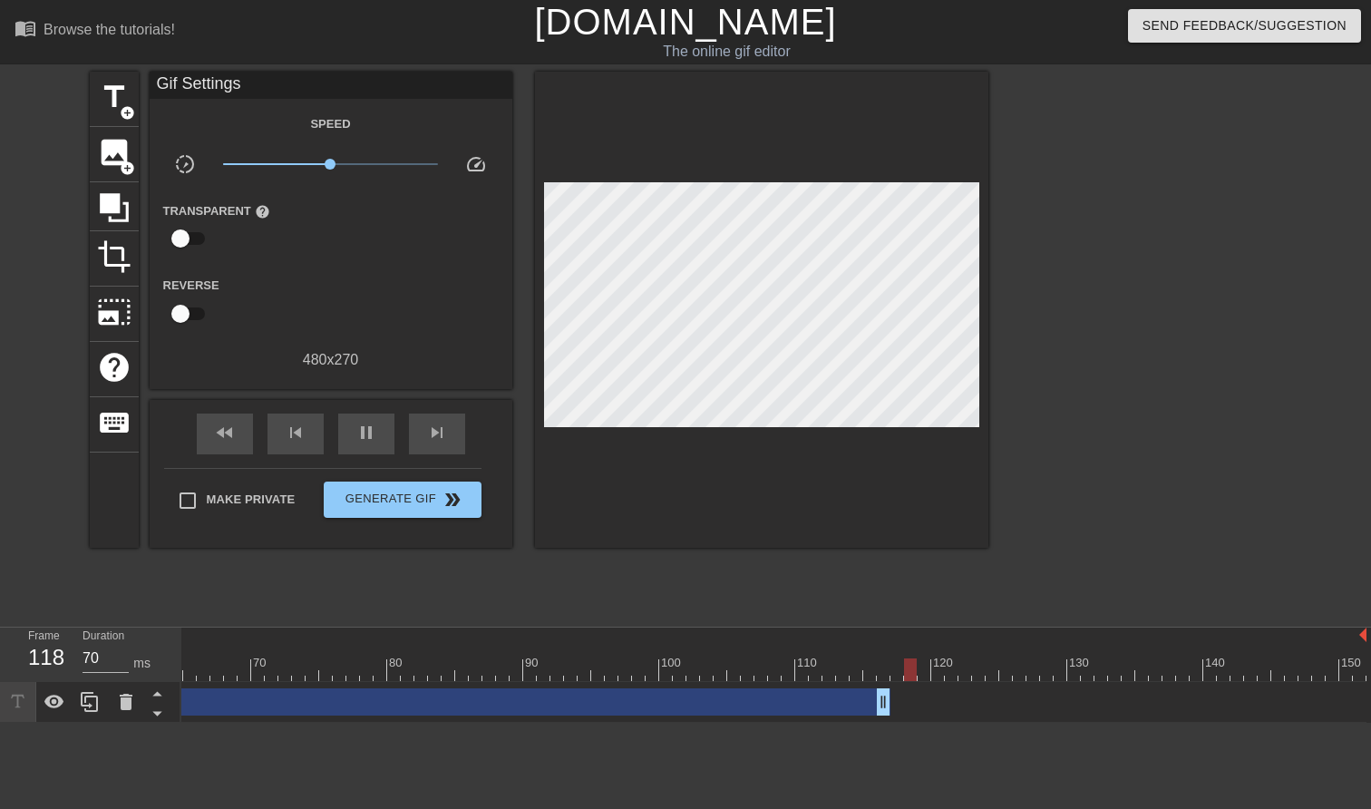
drag, startPoint x: 1357, startPoint y: 697, endPoint x: 881, endPoint y: 762, distance: 480.4
click at [881, 723] on html "menu_book Browse the tutorials! [DOMAIN_NAME] The online gif editor Send Feedba…" at bounding box center [685, 361] width 1371 height 723
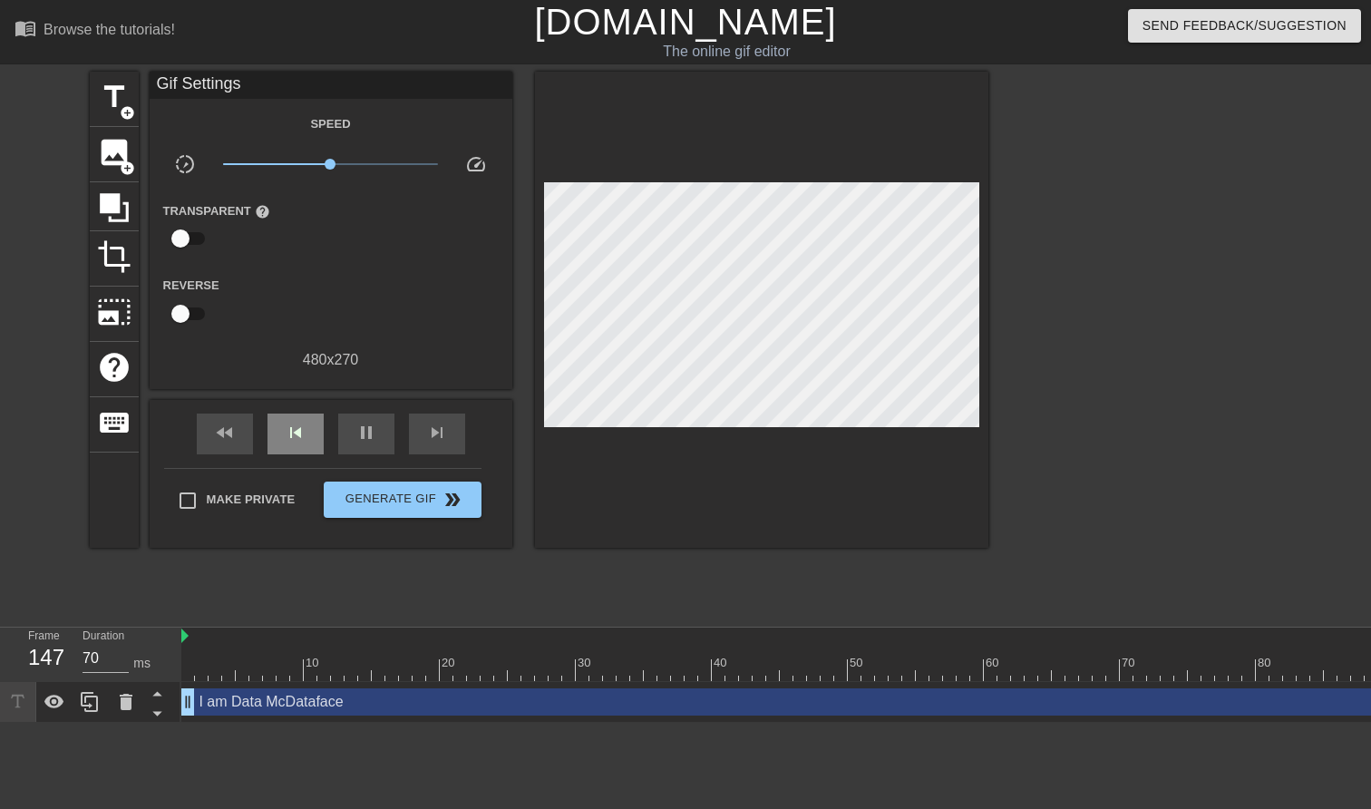
scroll to position [0, 0]
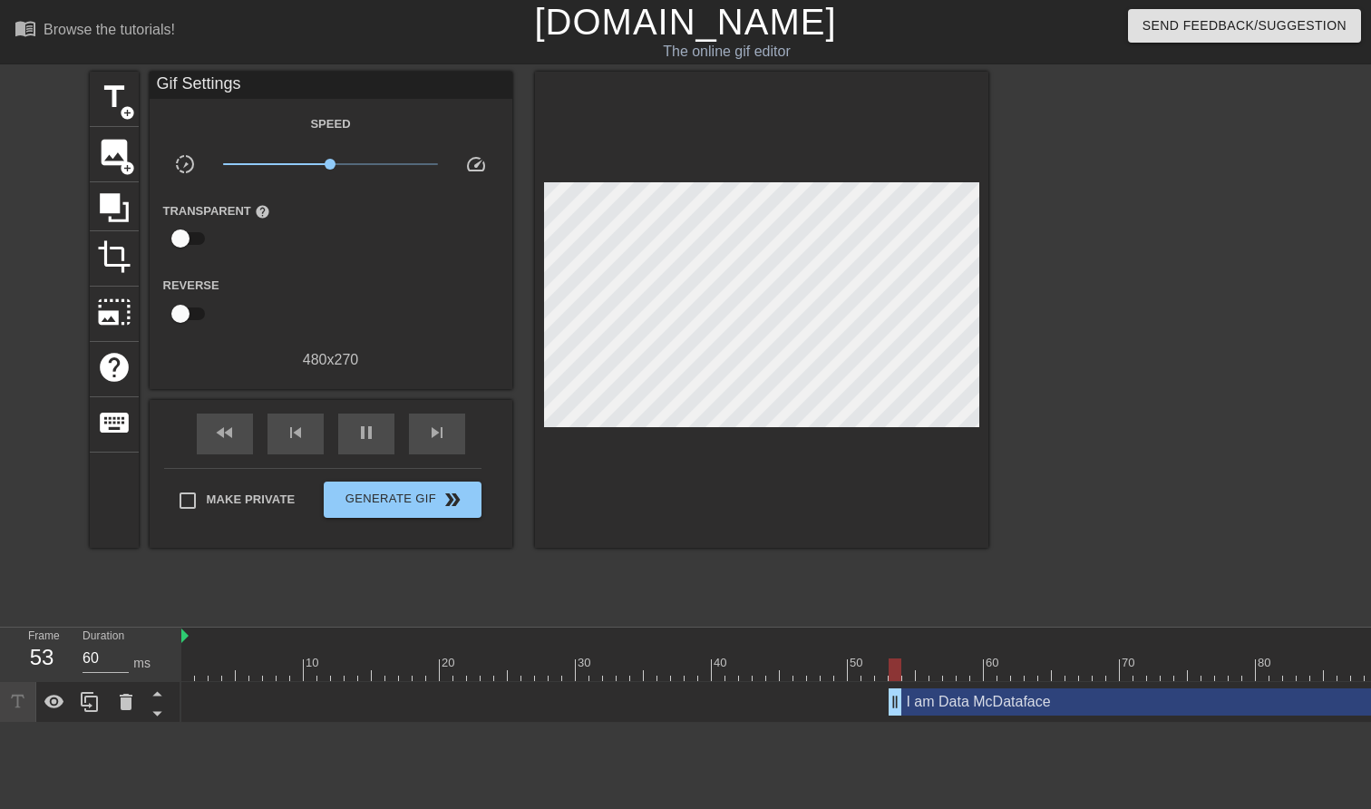
drag, startPoint x: 191, startPoint y: 705, endPoint x: 898, endPoint y: 684, distance: 706.6
click at [898, 684] on div "I am Data McDataface drag_handle drag_handle" at bounding box center [1207, 702] width 2053 height 41
click at [225, 648] on div at bounding box center [229, 656] width 14 height 23
click at [357, 420] on div "play_arrow" at bounding box center [366, 433] width 56 height 41
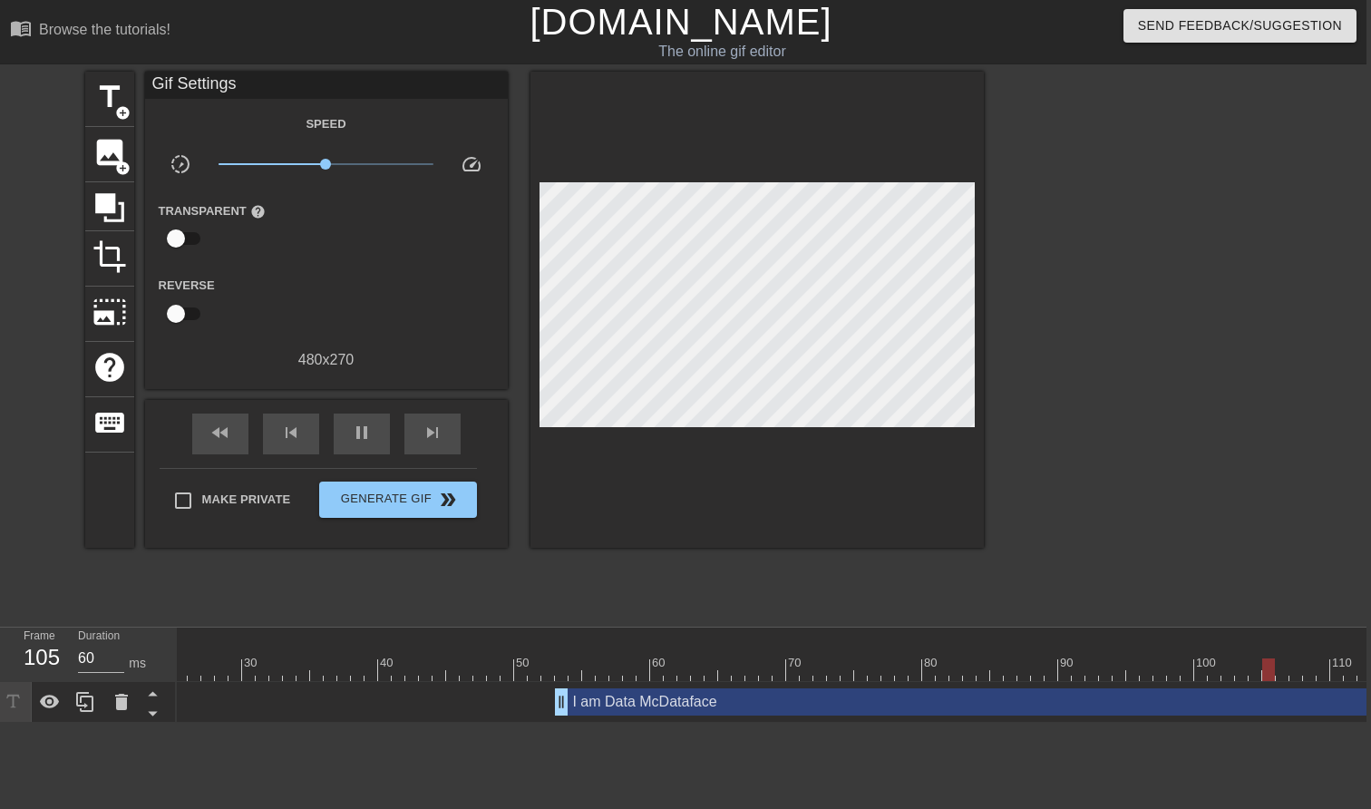
scroll to position [0, 338]
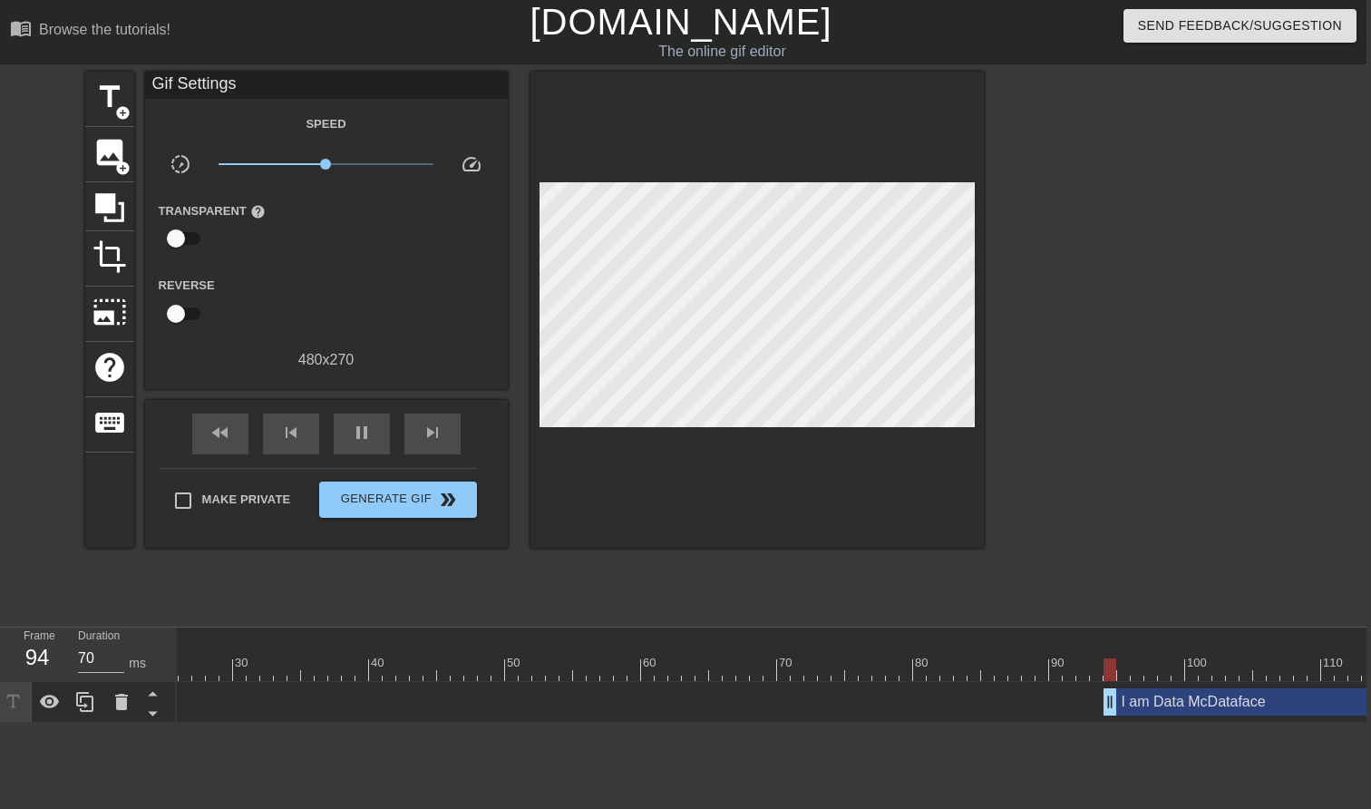
drag, startPoint x: 551, startPoint y: 694, endPoint x: 1111, endPoint y: 682, distance: 559.5
click at [1111, 682] on div "I am Data McDataface drag_handle drag_handle" at bounding box center [865, 702] width 2053 height 41
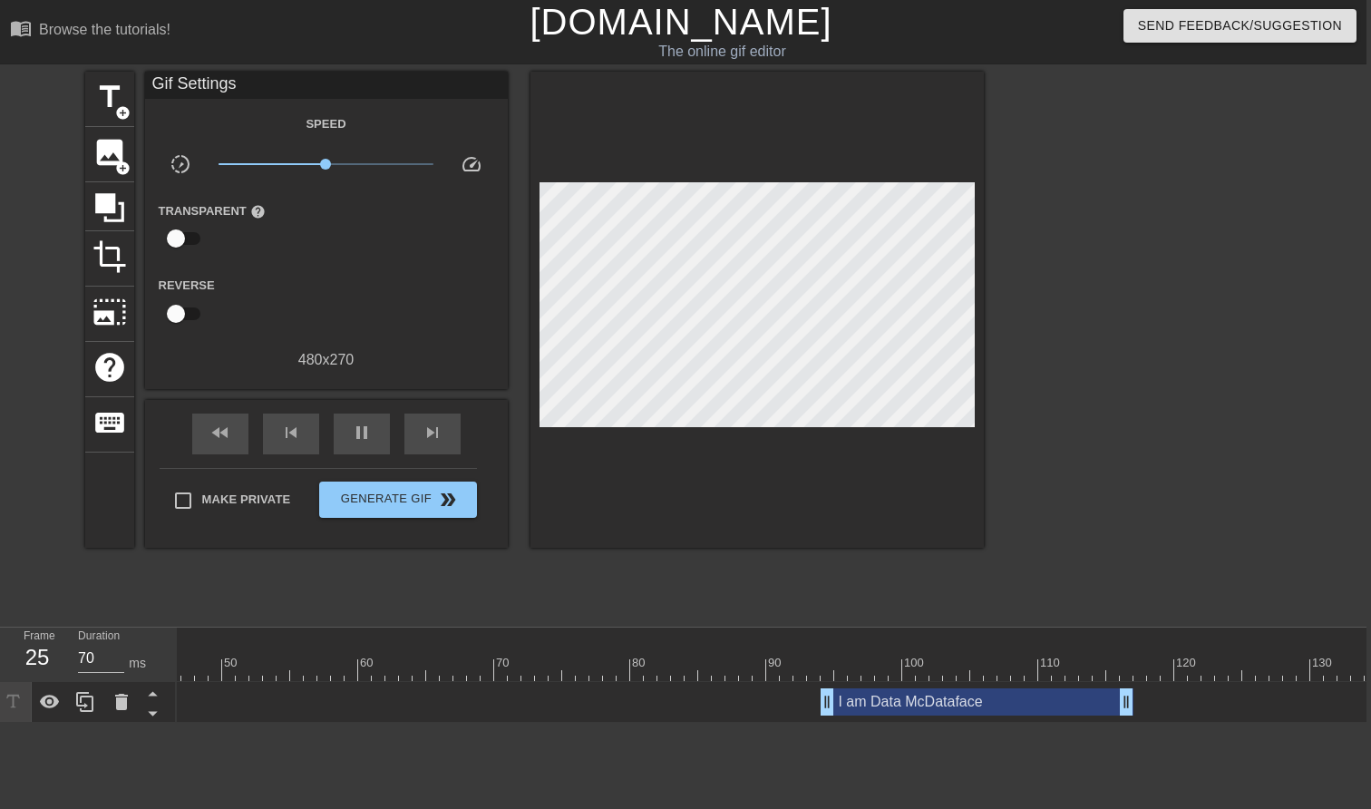
scroll to position [0, 625]
drag, startPoint x: 822, startPoint y: 706, endPoint x: 865, endPoint y: 706, distance: 42.6
click at [749, 660] on div at bounding box center [578, 669] width 2053 height 23
click at [374, 443] on div "play_arrow" at bounding box center [362, 433] width 56 height 41
drag, startPoint x: 859, startPoint y: 705, endPoint x: 877, endPoint y: 704, distance: 17.2
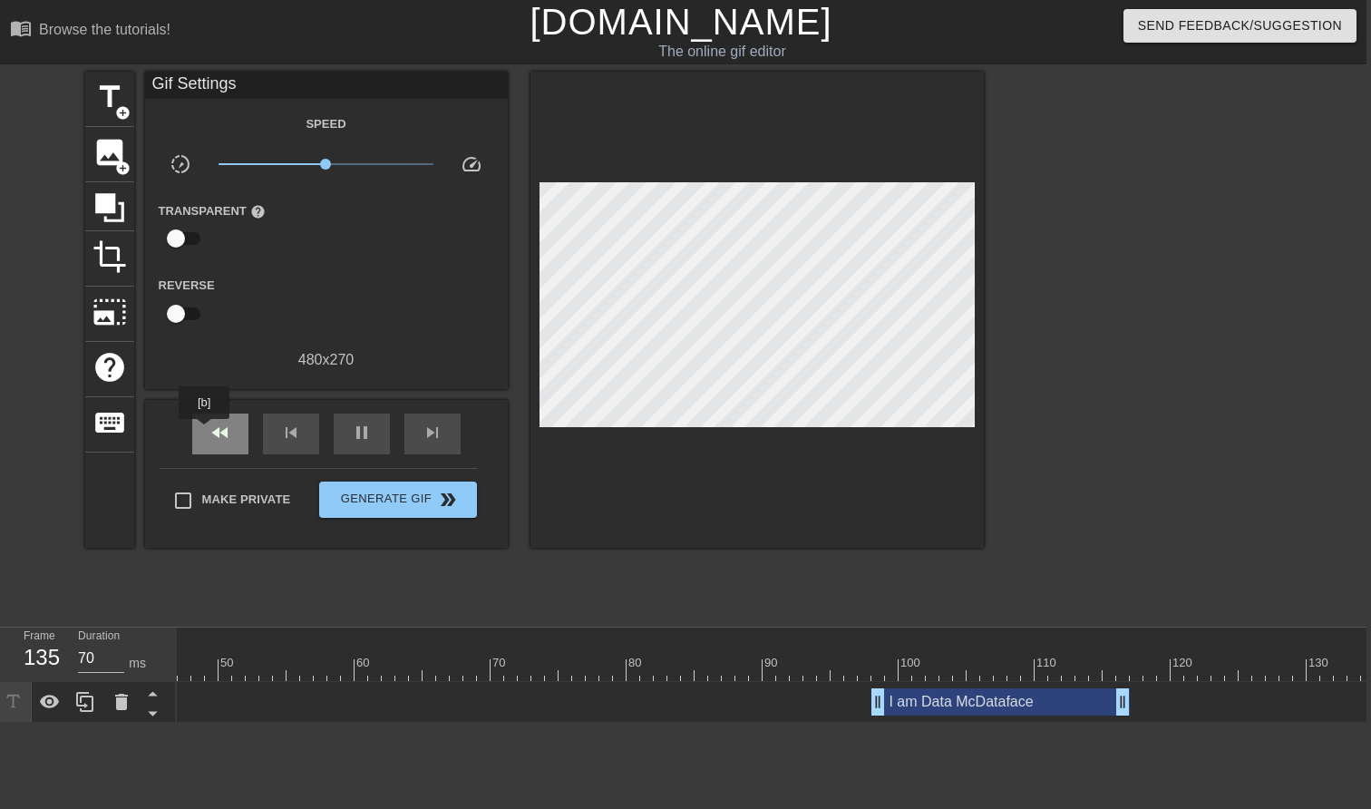
click at [212, 432] on span "fast_rewind" at bounding box center [220, 433] width 22 height 22
click at [538, 665] on div at bounding box center [578, 669] width 2053 height 23
click at [364, 449] on div "play_arrow" at bounding box center [362, 433] width 56 height 41
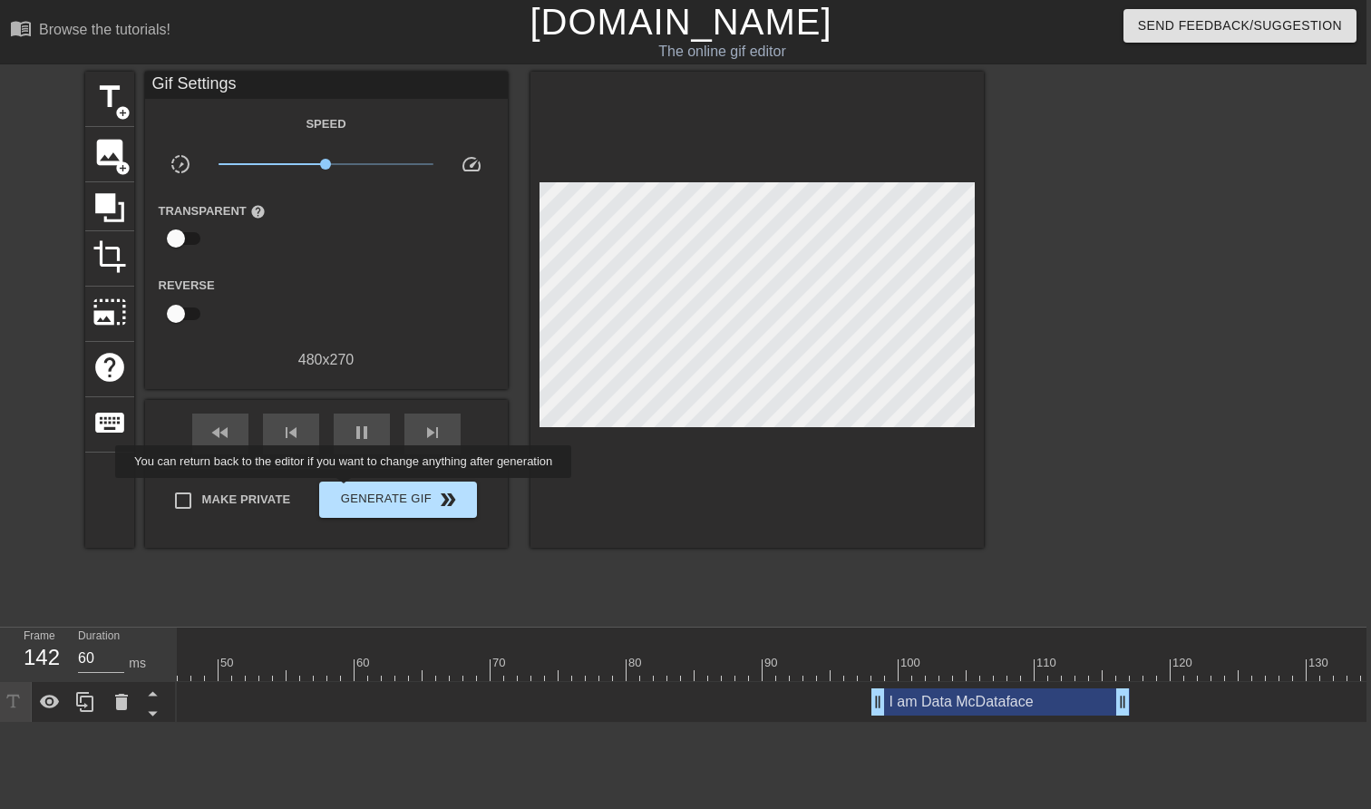
type input "70"
click at [362, 494] on span "Generate Gif double_arrow" at bounding box center [397, 500] width 142 height 22
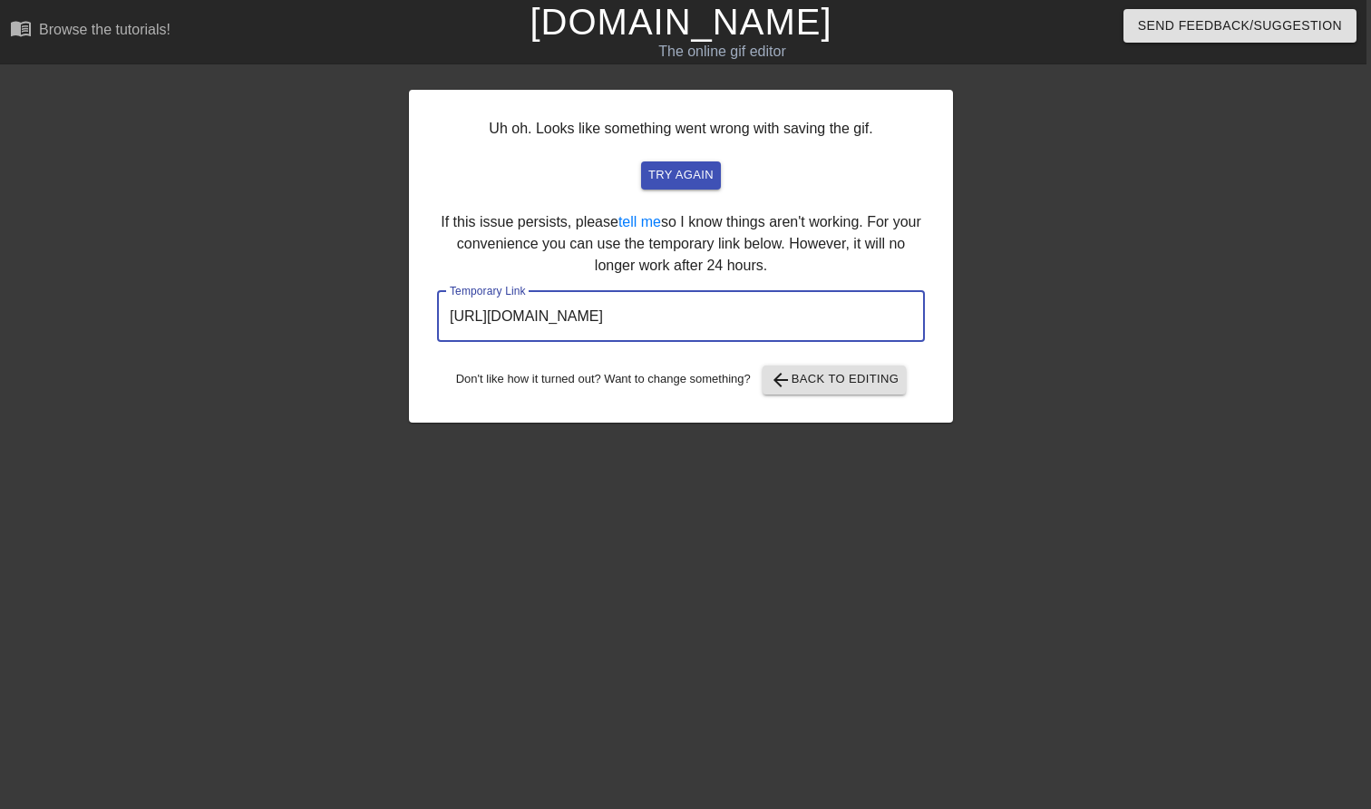
click at [859, 321] on input "[URL][DOMAIN_NAME]" at bounding box center [681, 316] width 488 height 51
drag, startPoint x: 856, startPoint y: 321, endPoint x: 343, endPoint y: 318, distance: 513.1
click at [343, 318] on div "Uh oh. Looks like something went wrong with saving the gif. try again If this i…" at bounding box center [680, 344] width 1371 height 544
